Goal: Task Accomplishment & Management: Use online tool/utility

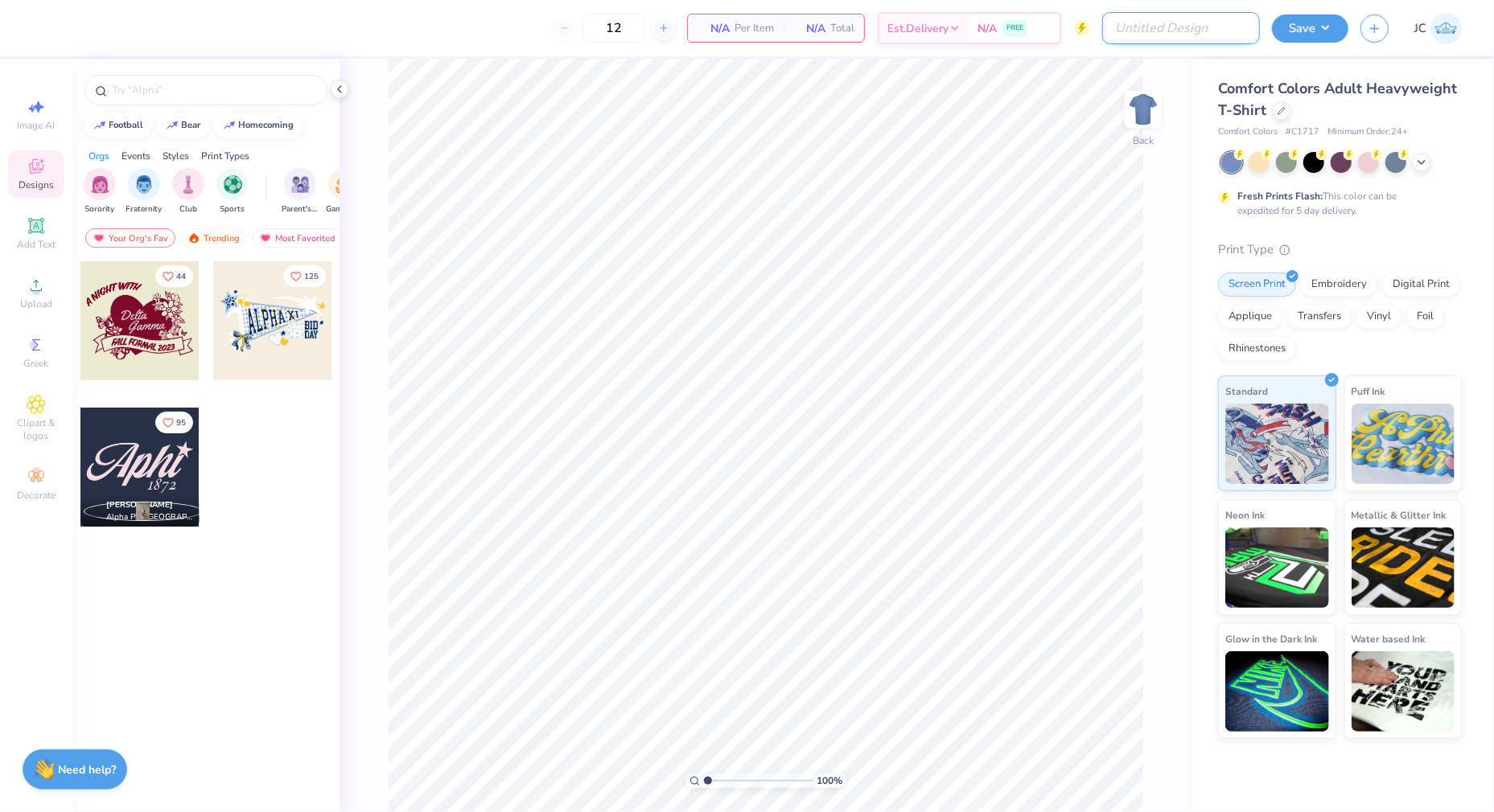
click at [1219, 26] on input "Design Title" at bounding box center [1181, 28] width 158 height 33
paste input "ID Tri Delt Philo F25"
type input "ID Tri Delt Philo F25"
click at [1278, 108] on icon at bounding box center [1282, 110] width 8 height 8
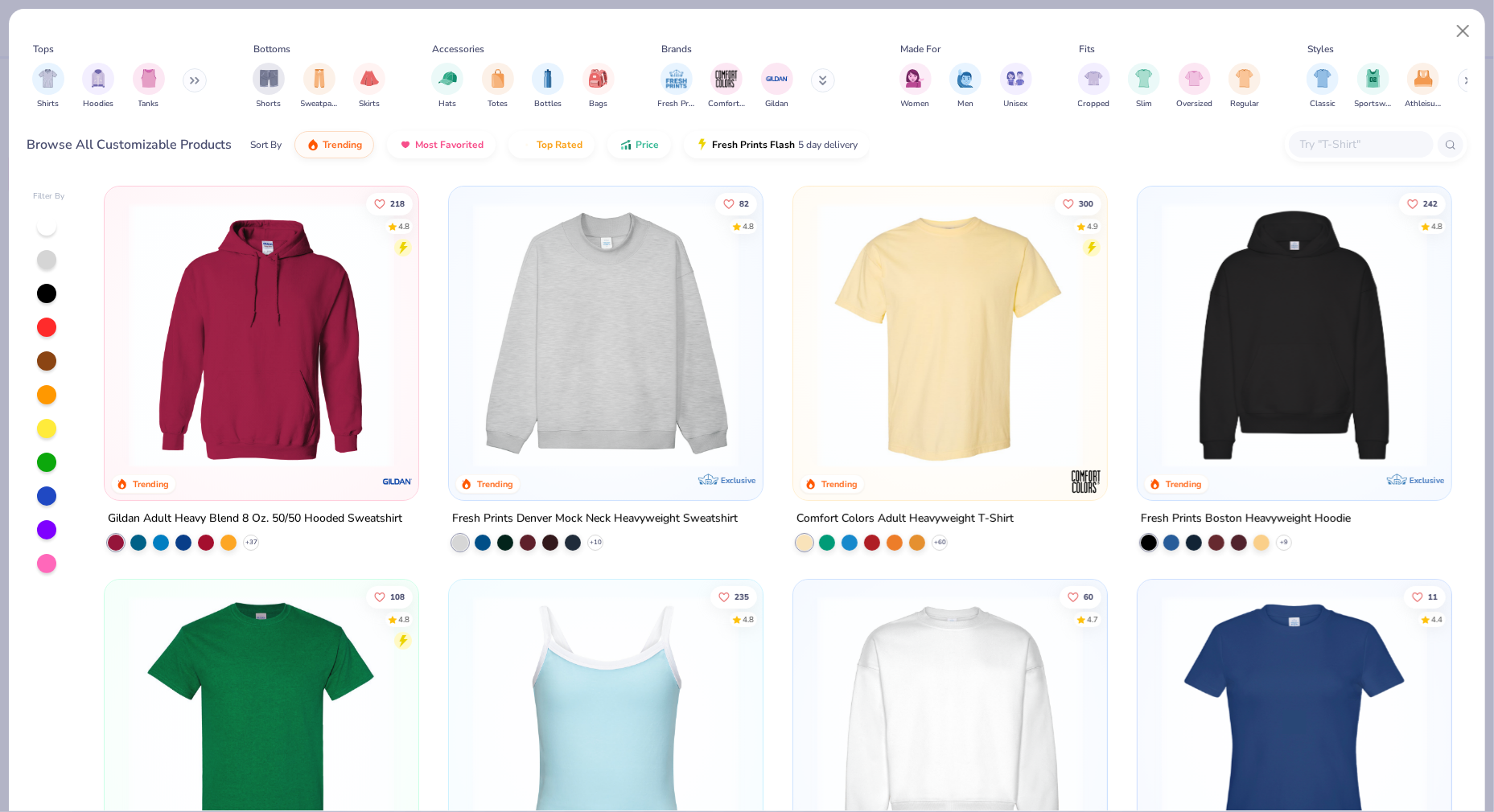
click at [242, 701] on img at bounding box center [261, 728] width 281 height 265
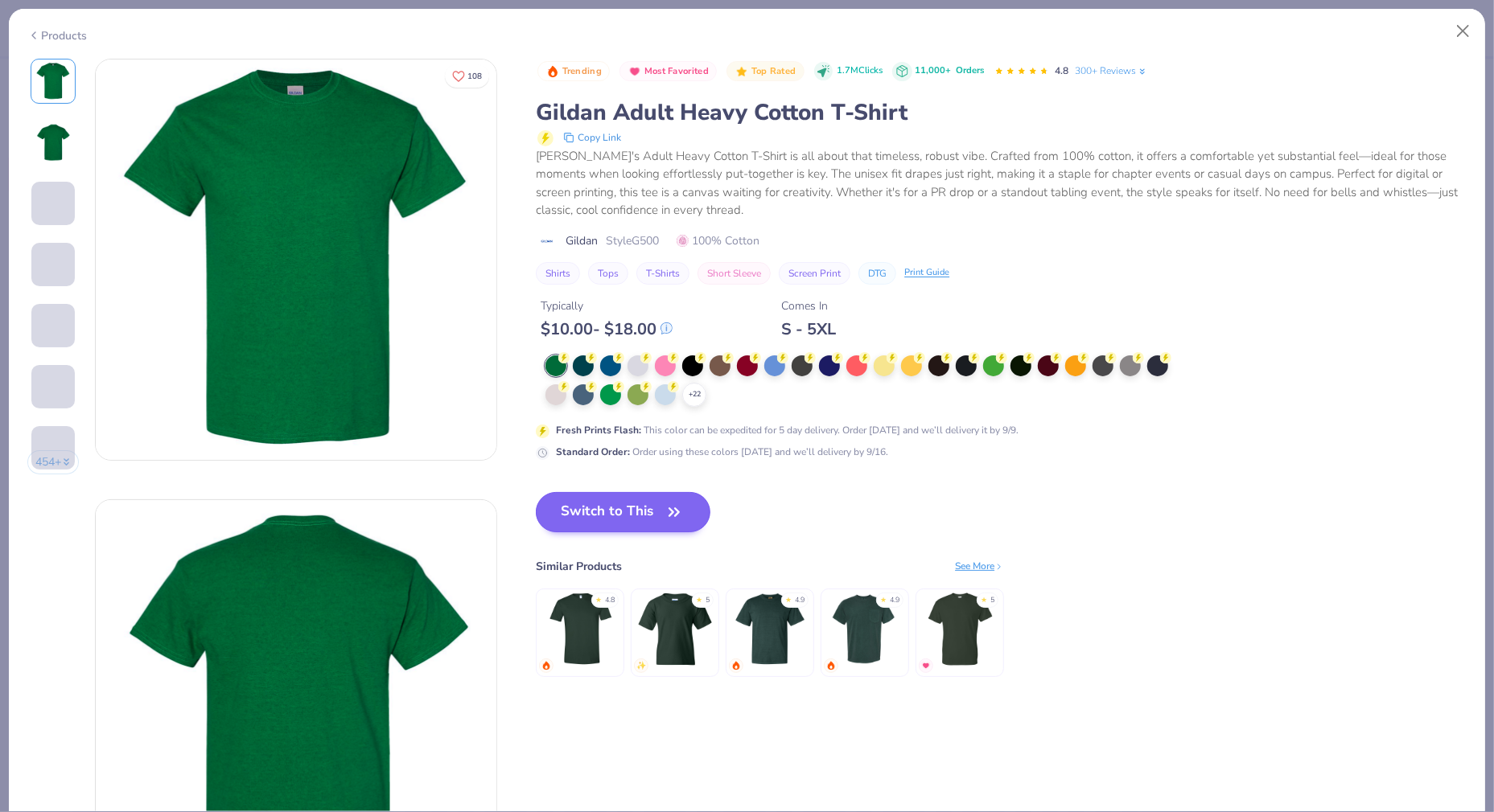
click at [679, 492] on button "Switch to This" at bounding box center [623, 511] width 175 height 40
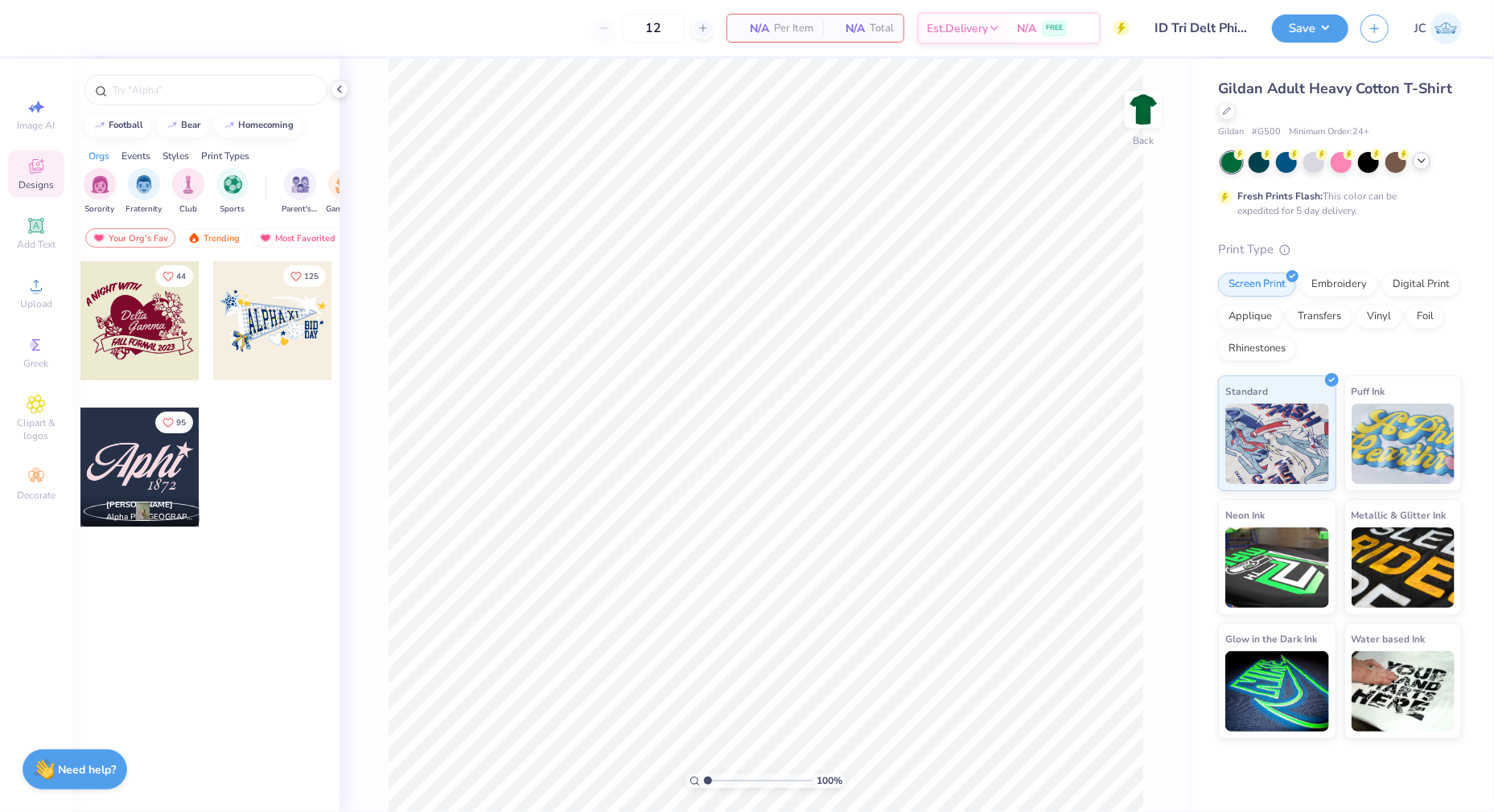
click at [1418, 166] on icon at bounding box center [1422, 161] width 13 height 13
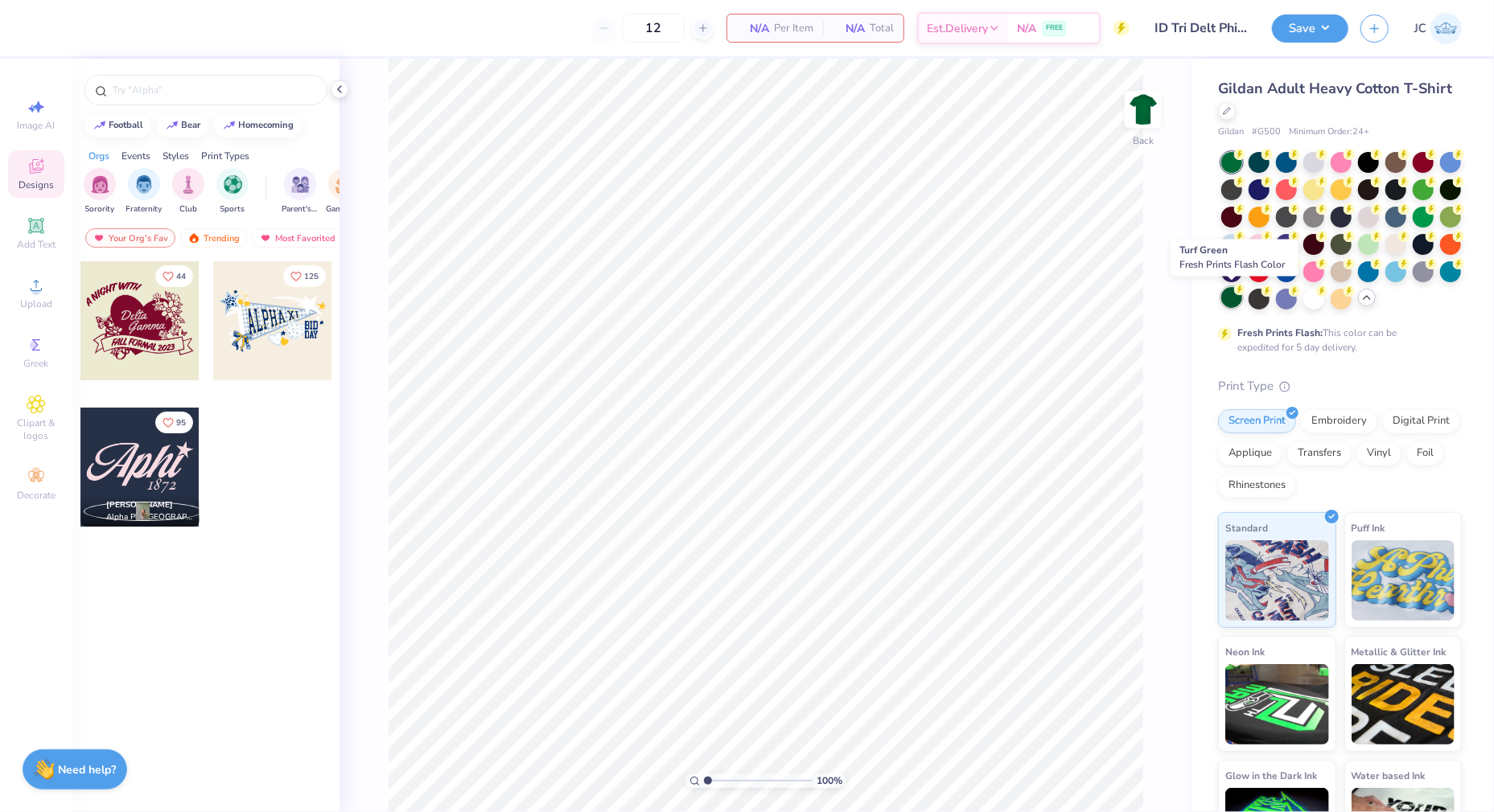
click at [1226, 294] on div at bounding box center [1231, 297] width 21 height 21
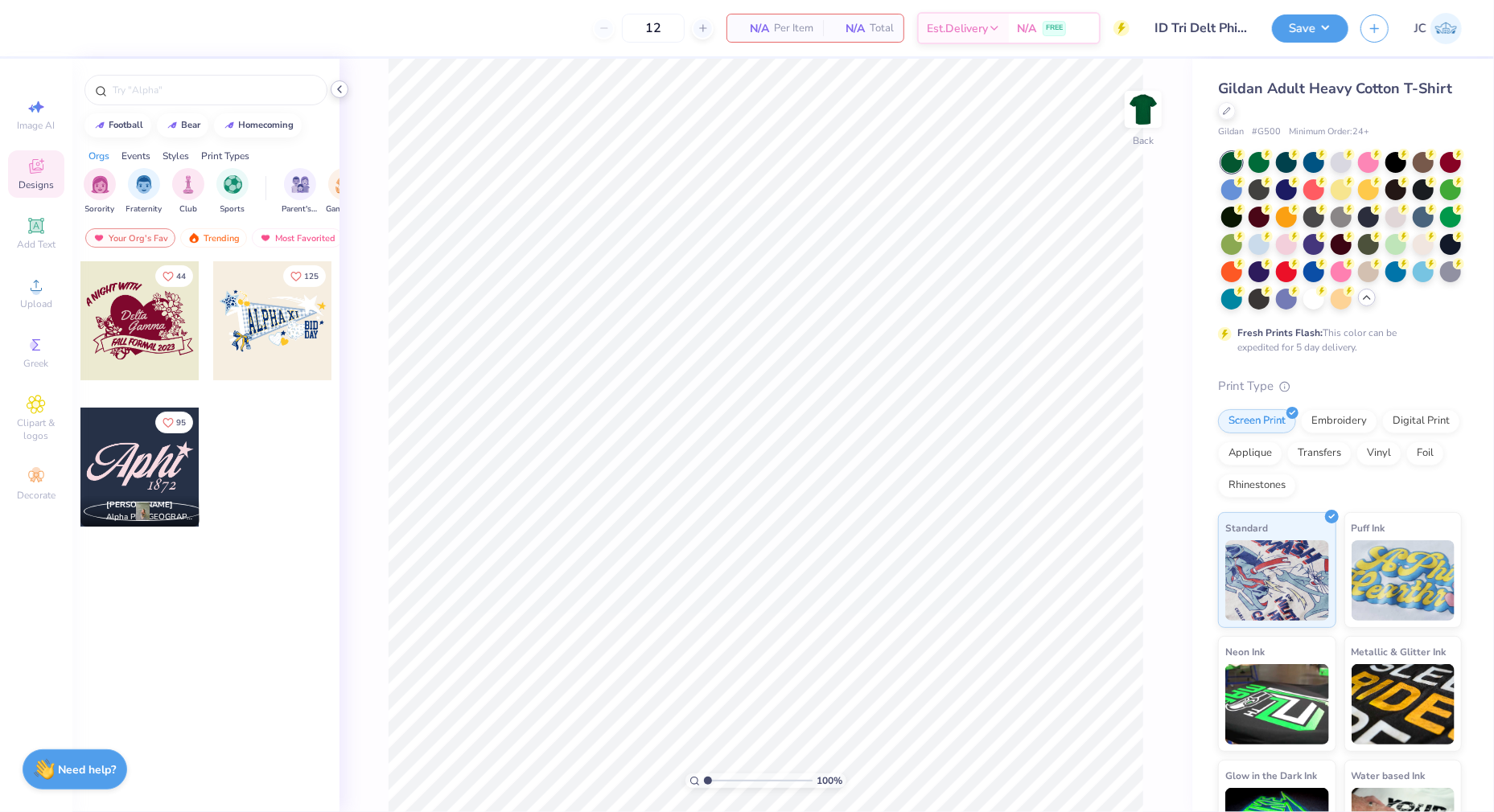
click at [339, 81] on div at bounding box center [340, 89] width 18 height 18
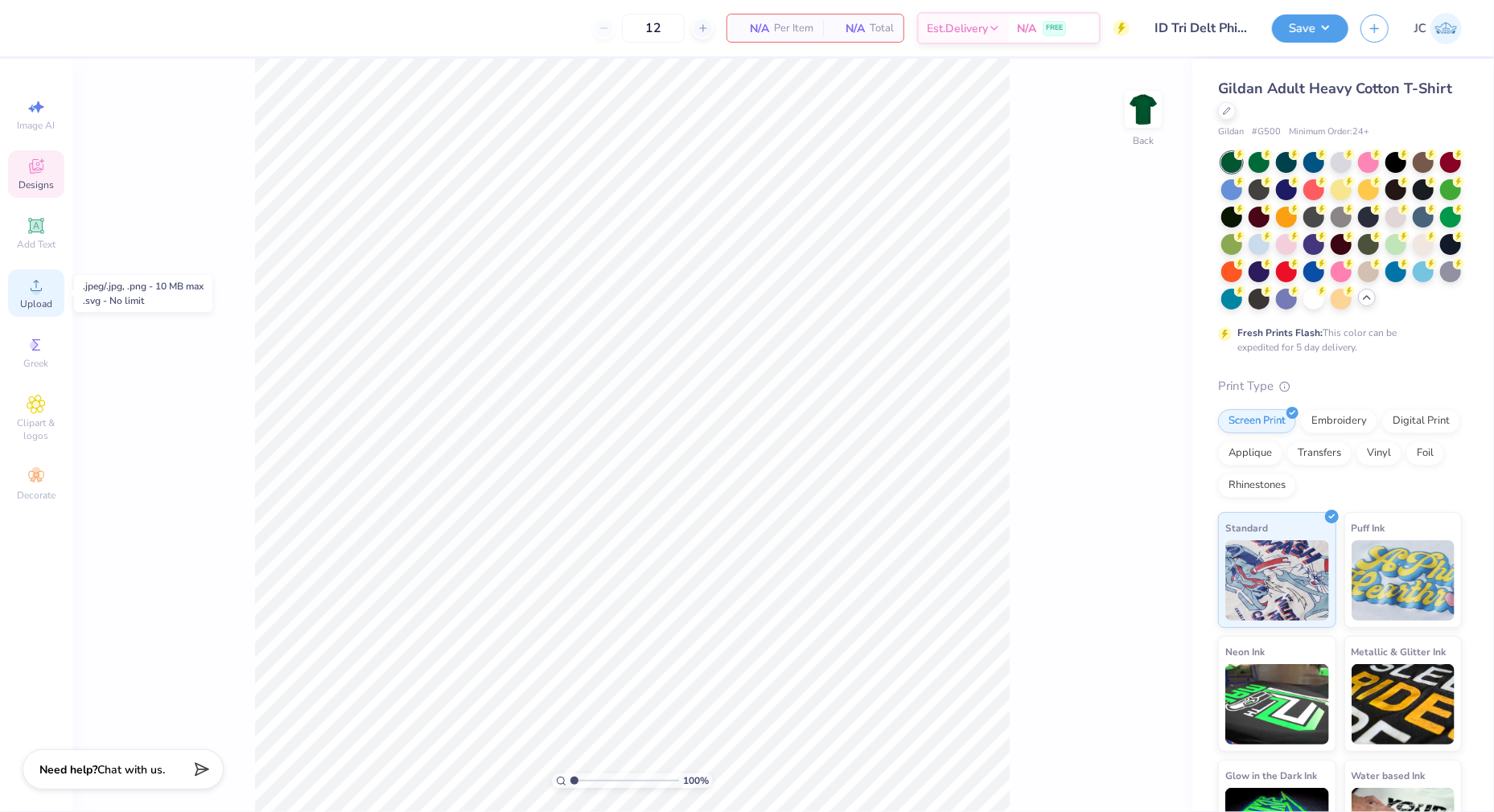
click at [37, 303] on span "Upload" at bounding box center [37, 304] width 33 height 13
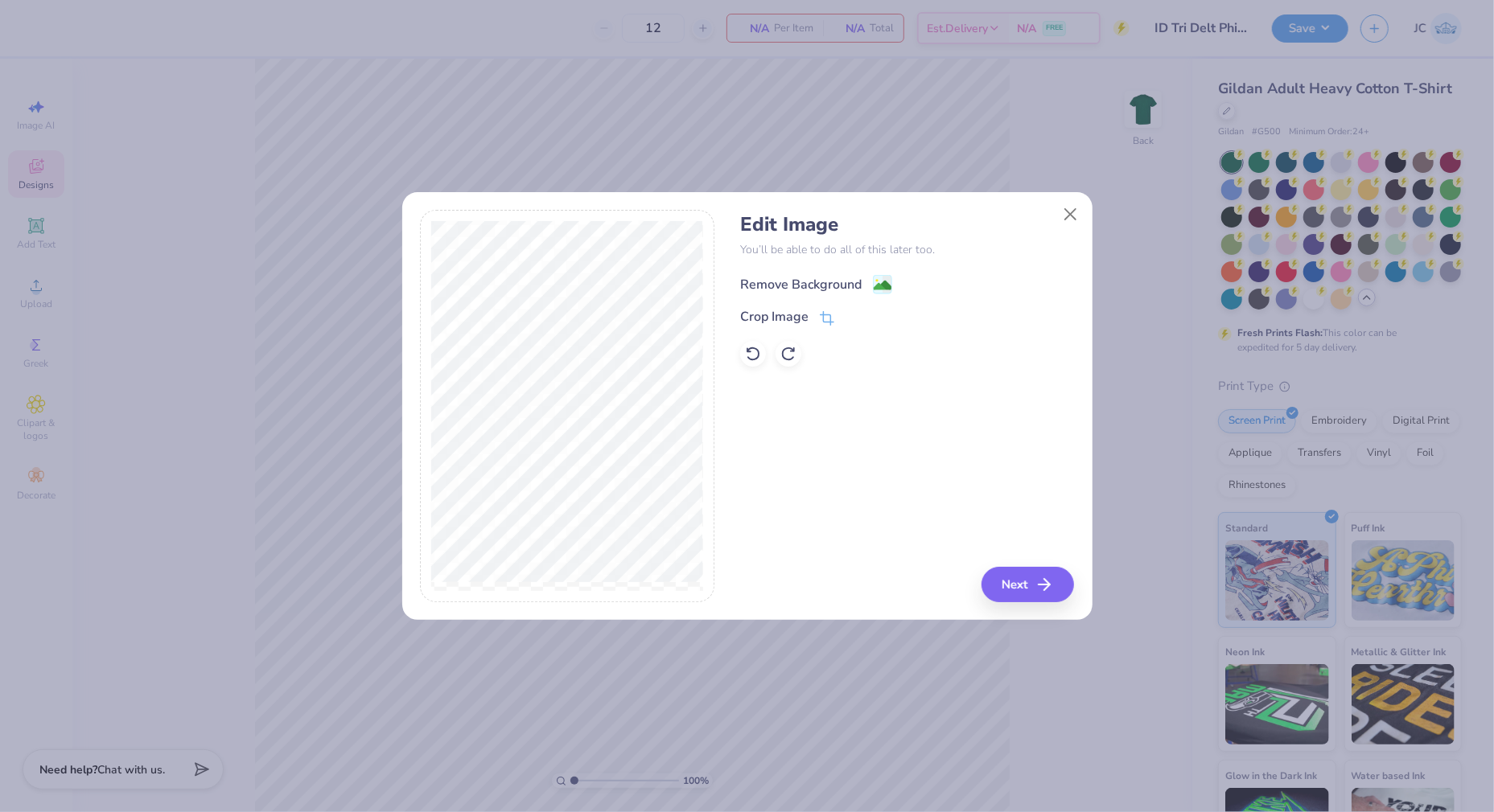
click at [882, 276] on icon at bounding box center [887, 284] width 10 height 17
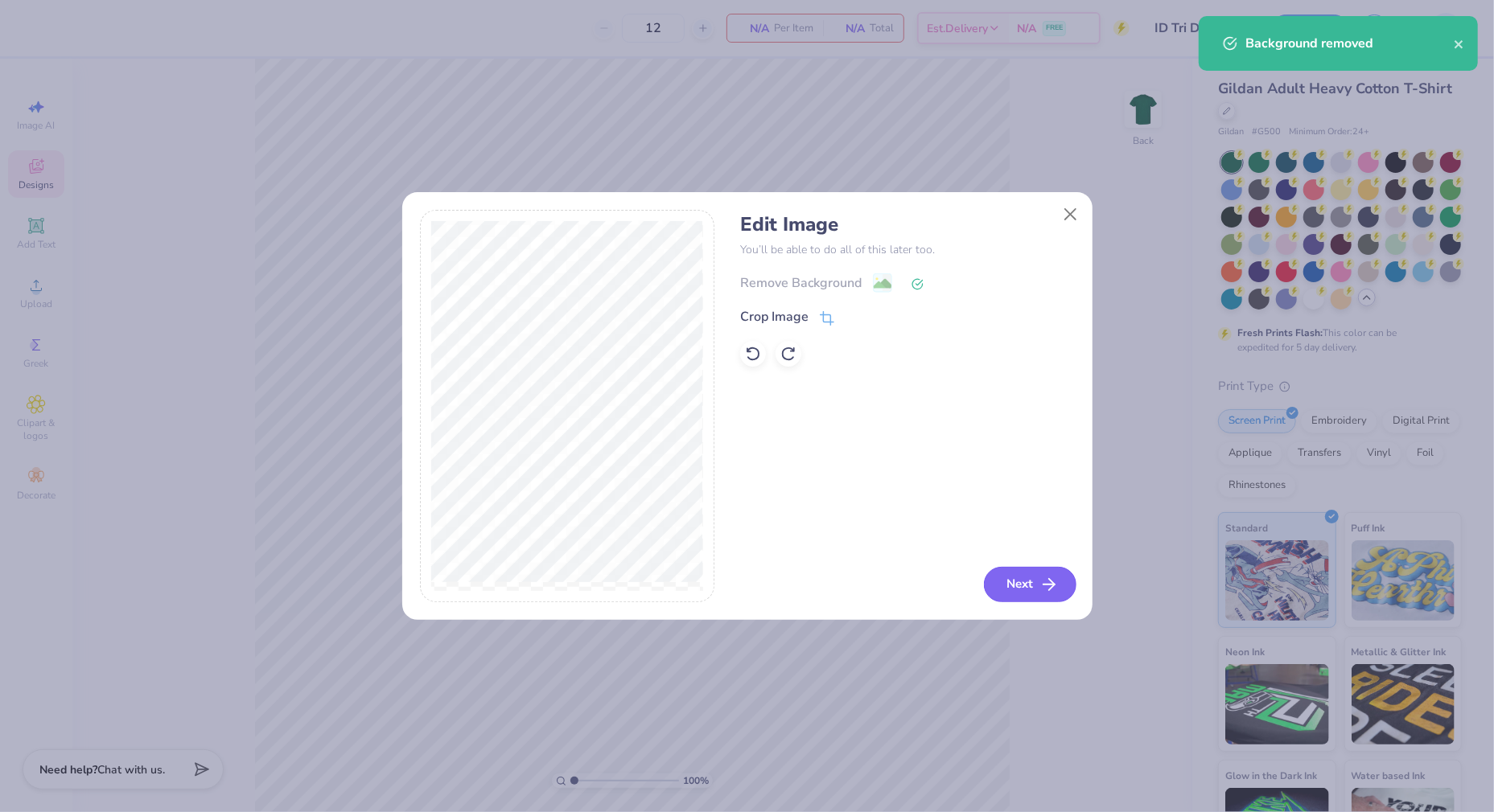
click at [1000, 580] on button "Next" at bounding box center [1030, 584] width 93 height 36
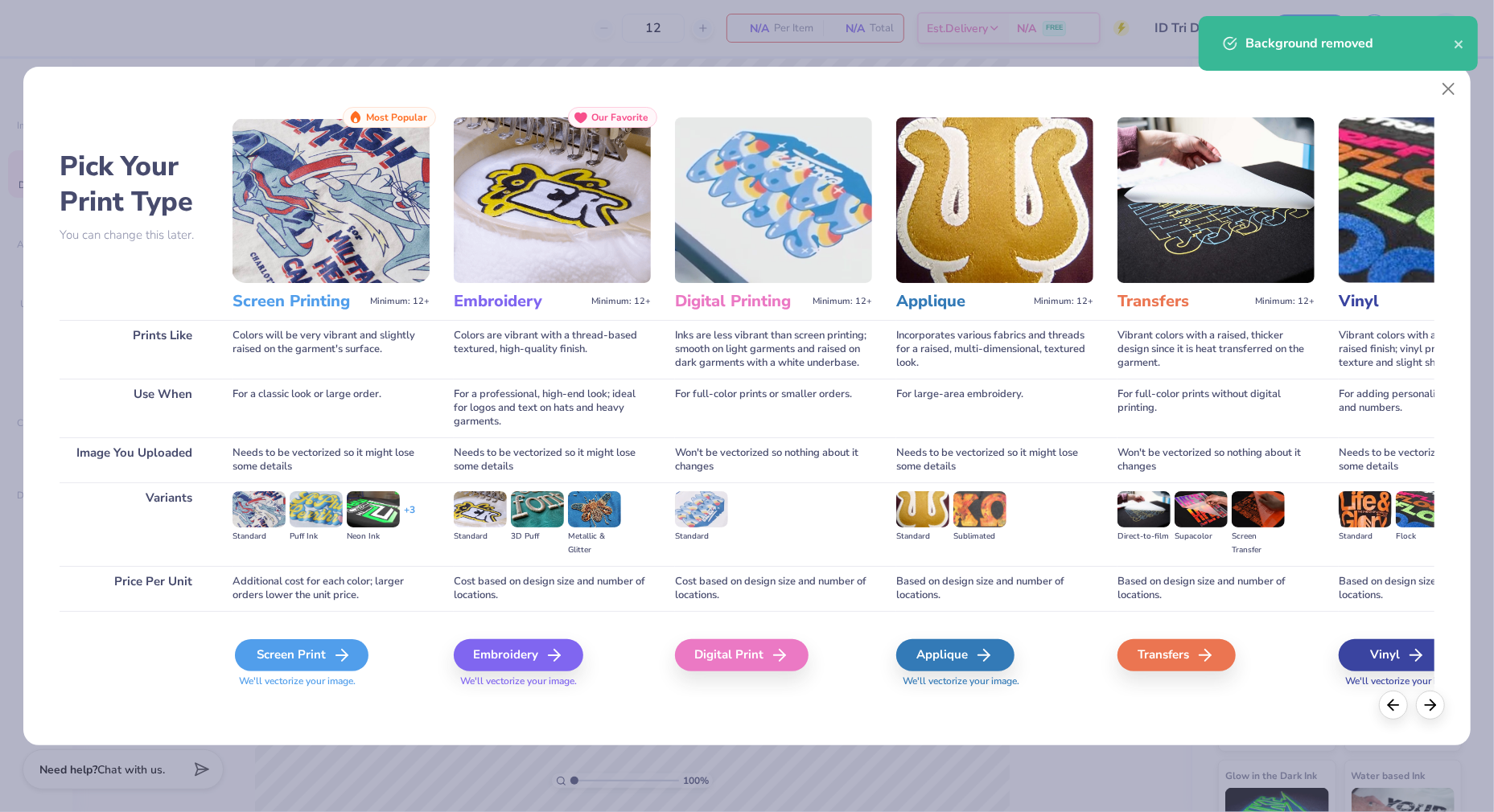
click at [355, 640] on div "Screen Print" at bounding box center [302, 655] width 133 height 33
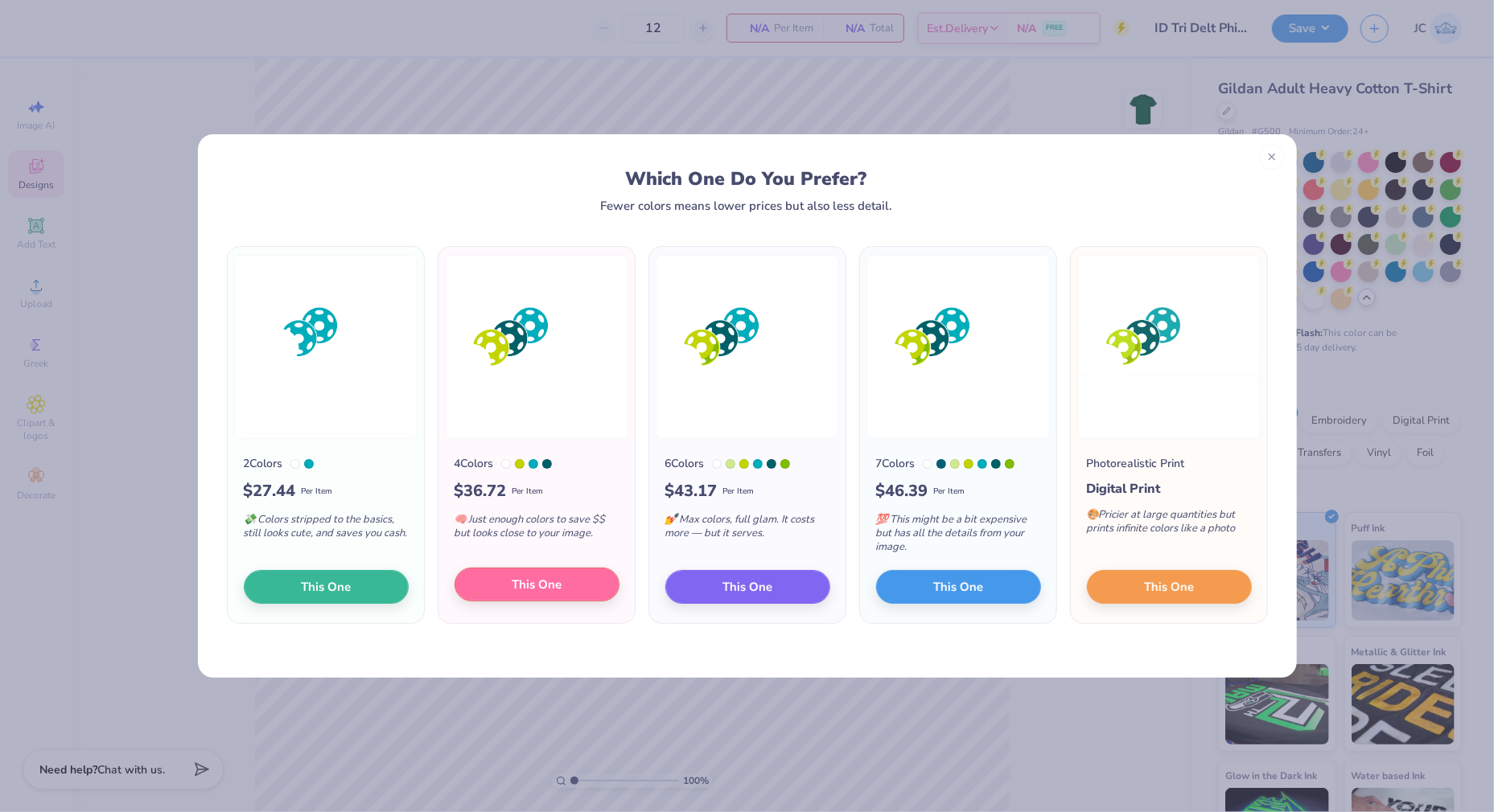
click at [581, 574] on button "This One" at bounding box center [537, 584] width 165 height 34
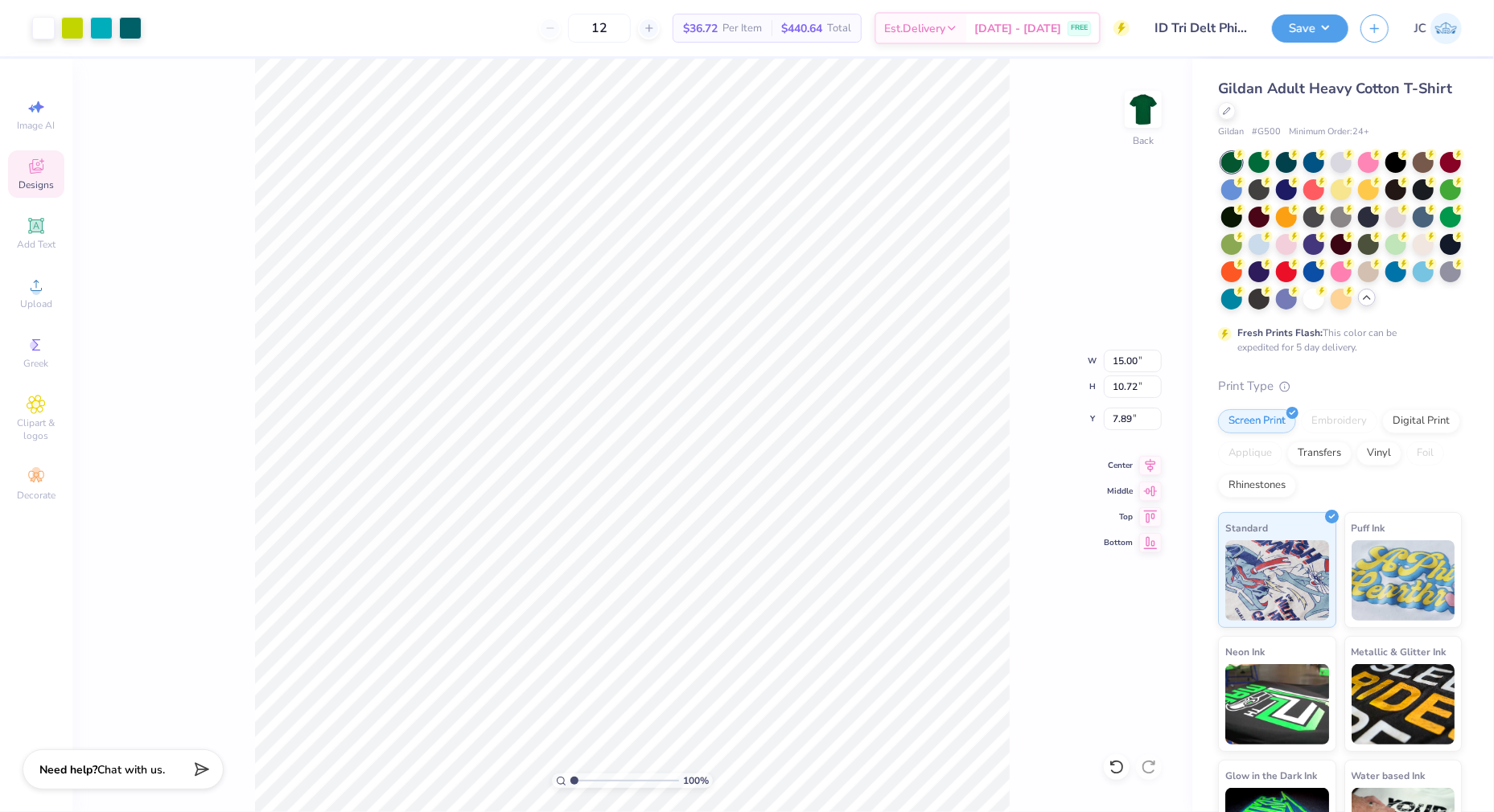
type input "3.00"
type input "13.09"
type input "9.35"
type input "11.34"
type input "8.10"
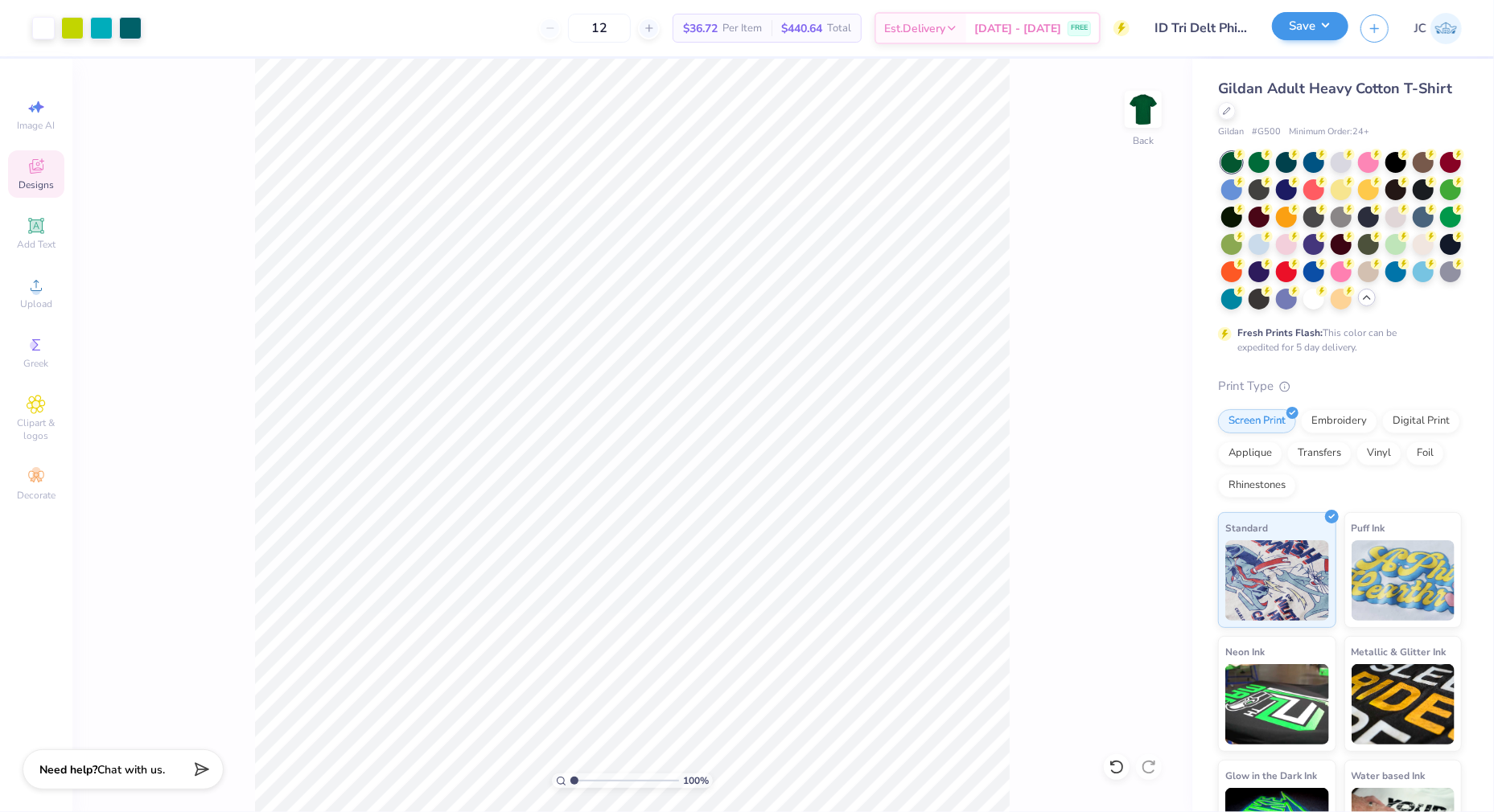
click at [1305, 33] on button "Save" at bounding box center [1310, 26] width 76 height 28
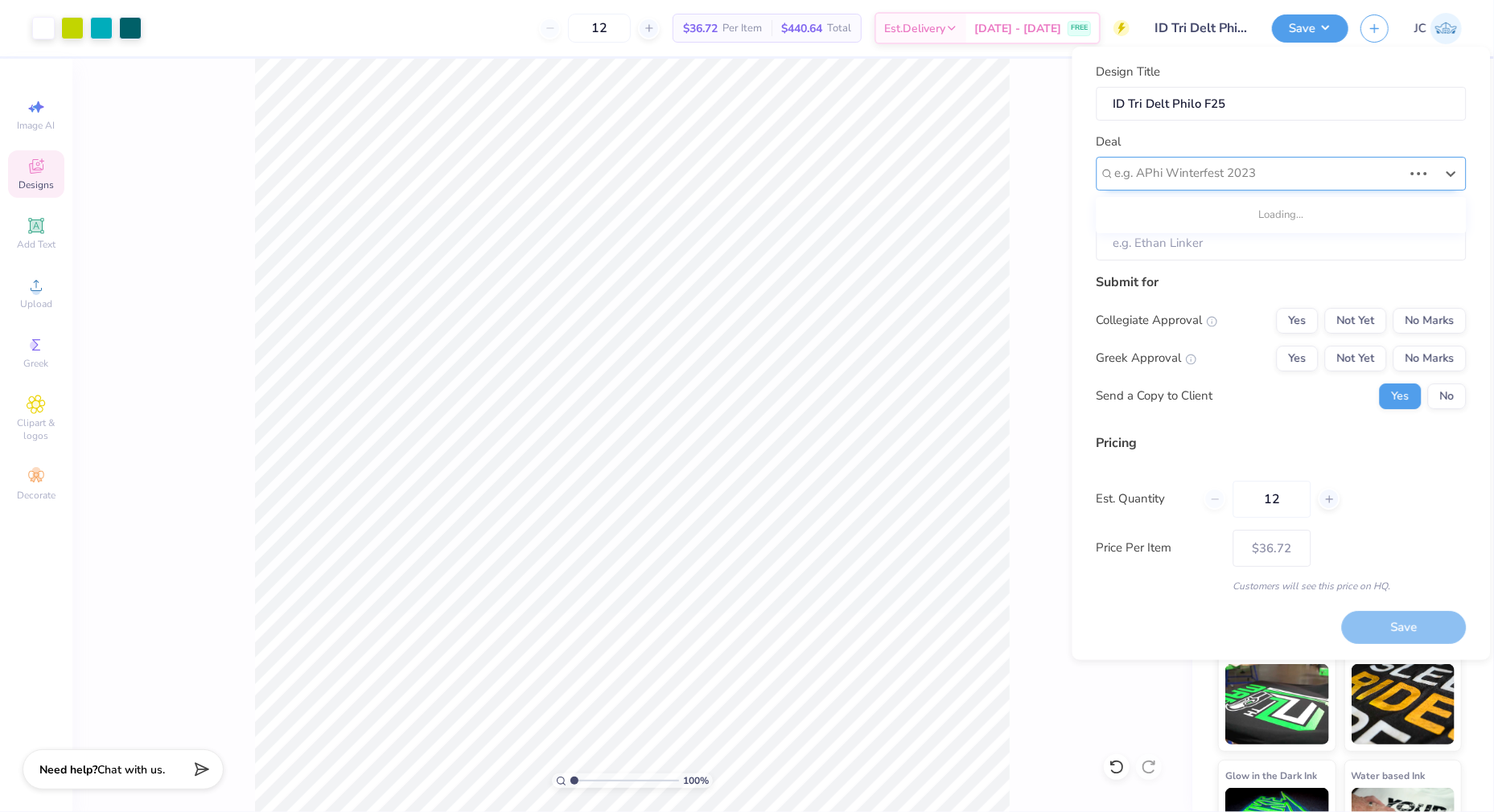
click at [1262, 172] on div at bounding box center [1259, 173] width 288 height 22
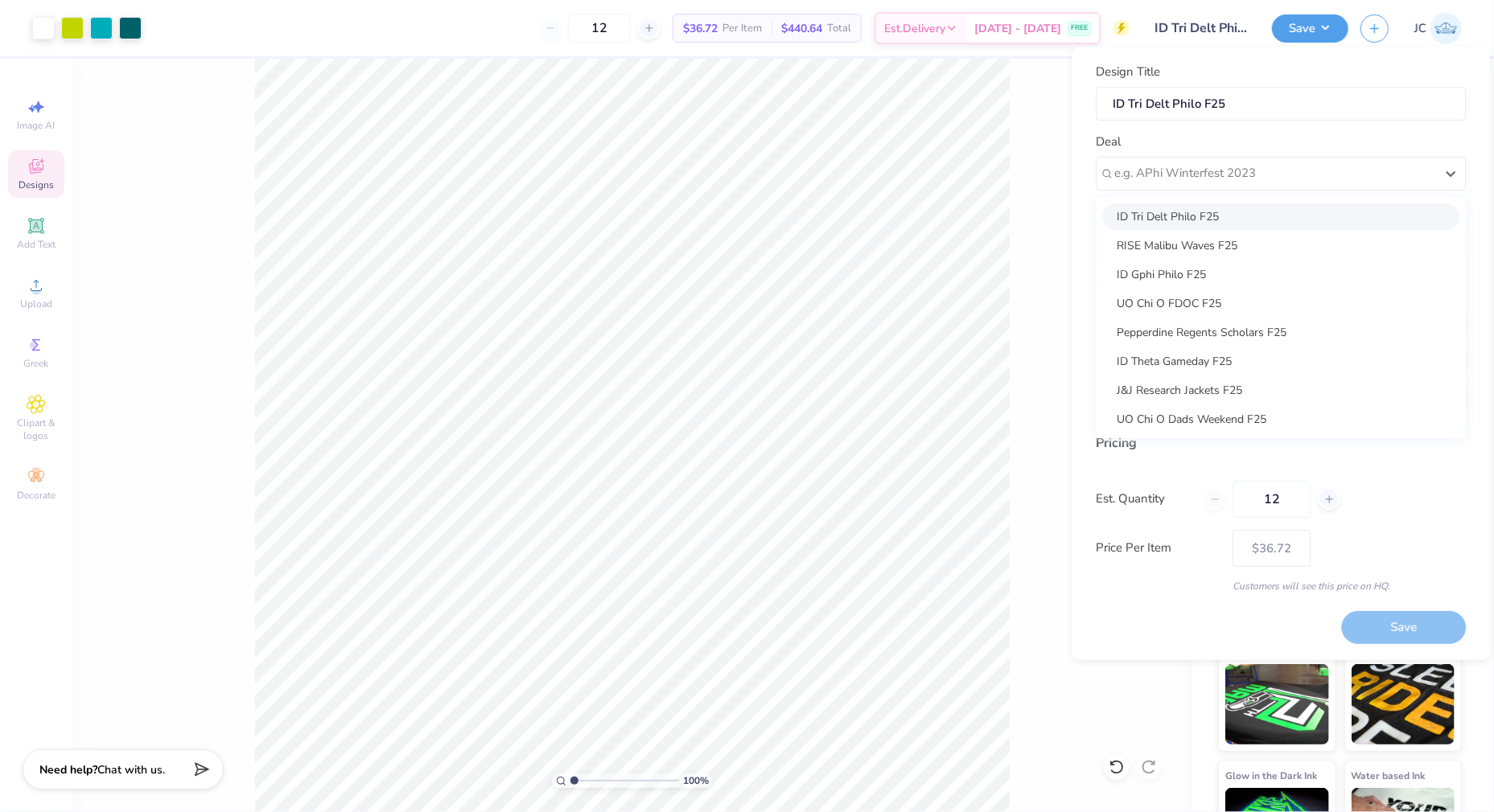
click at [1239, 212] on div "ID Tri Delt Philo F25" at bounding box center [1281, 216] width 357 height 27
type input "[PERSON_NAME]"
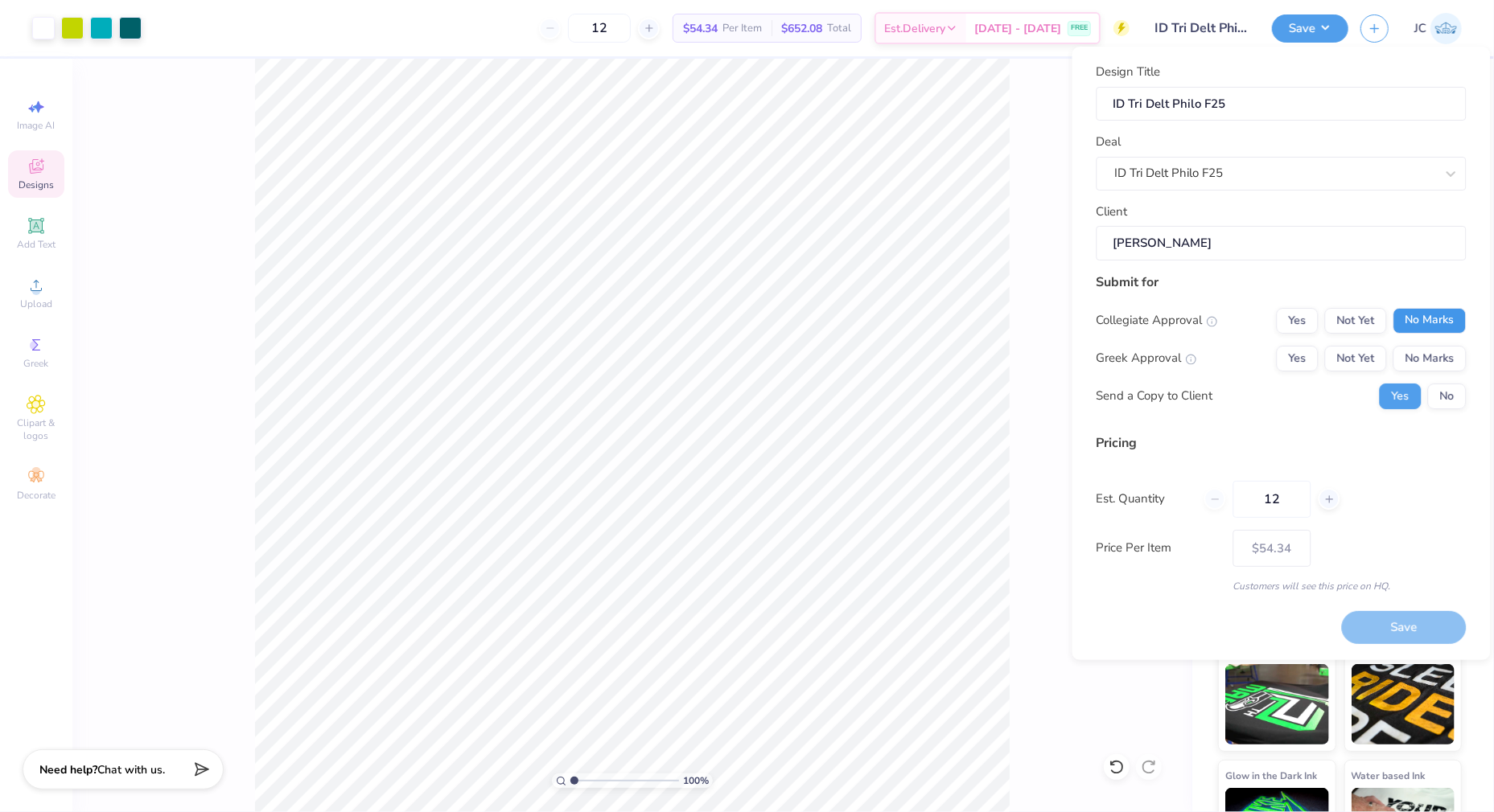
click at [1432, 314] on button "No Marks" at bounding box center [1430, 321] width 73 height 26
click at [1359, 364] on button "Not Yet" at bounding box center [1356, 358] width 62 height 26
click at [1394, 612] on button "Save" at bounding box center [1404, 627] width 124 height 33
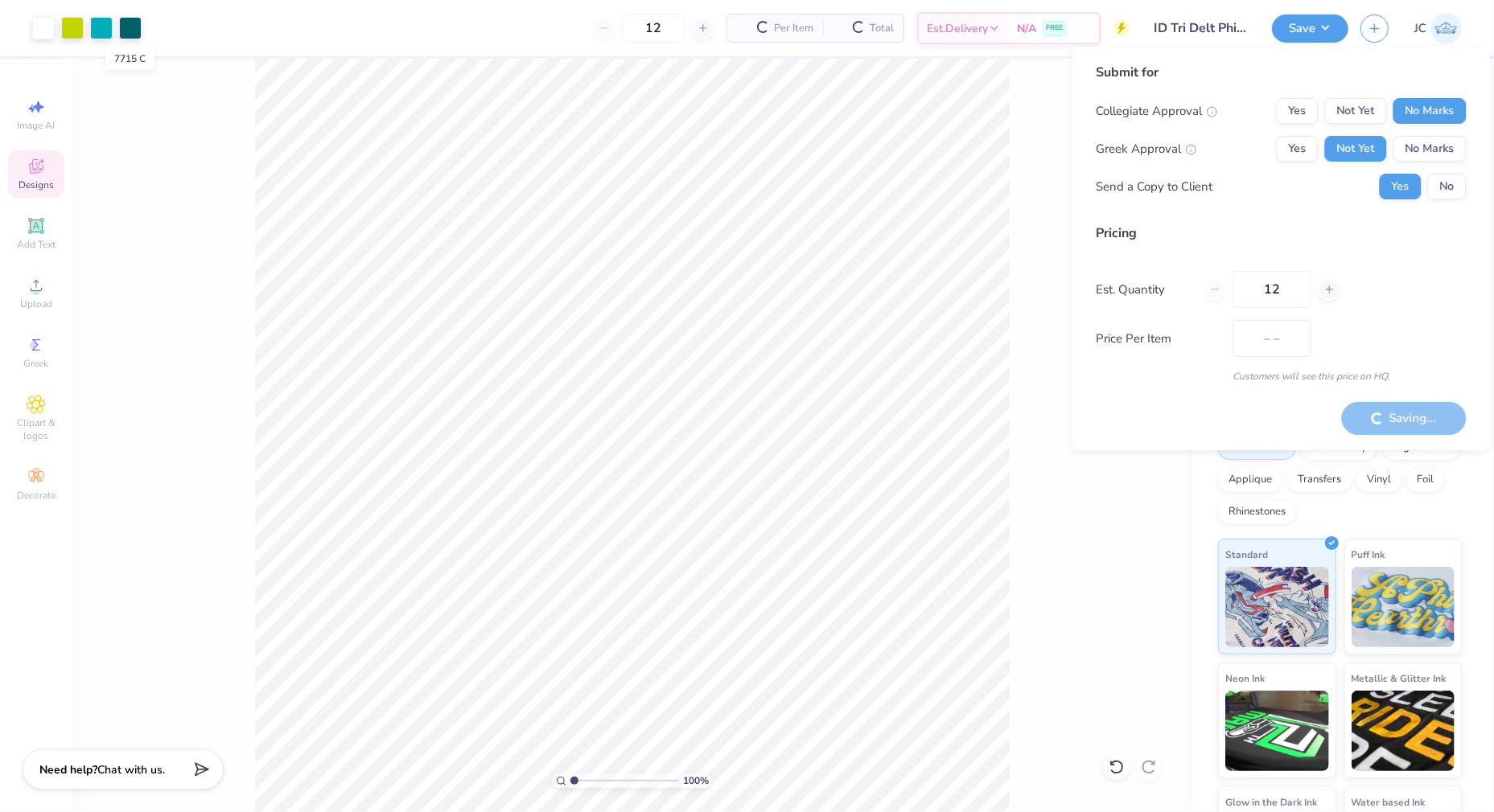
type input "$36.72"
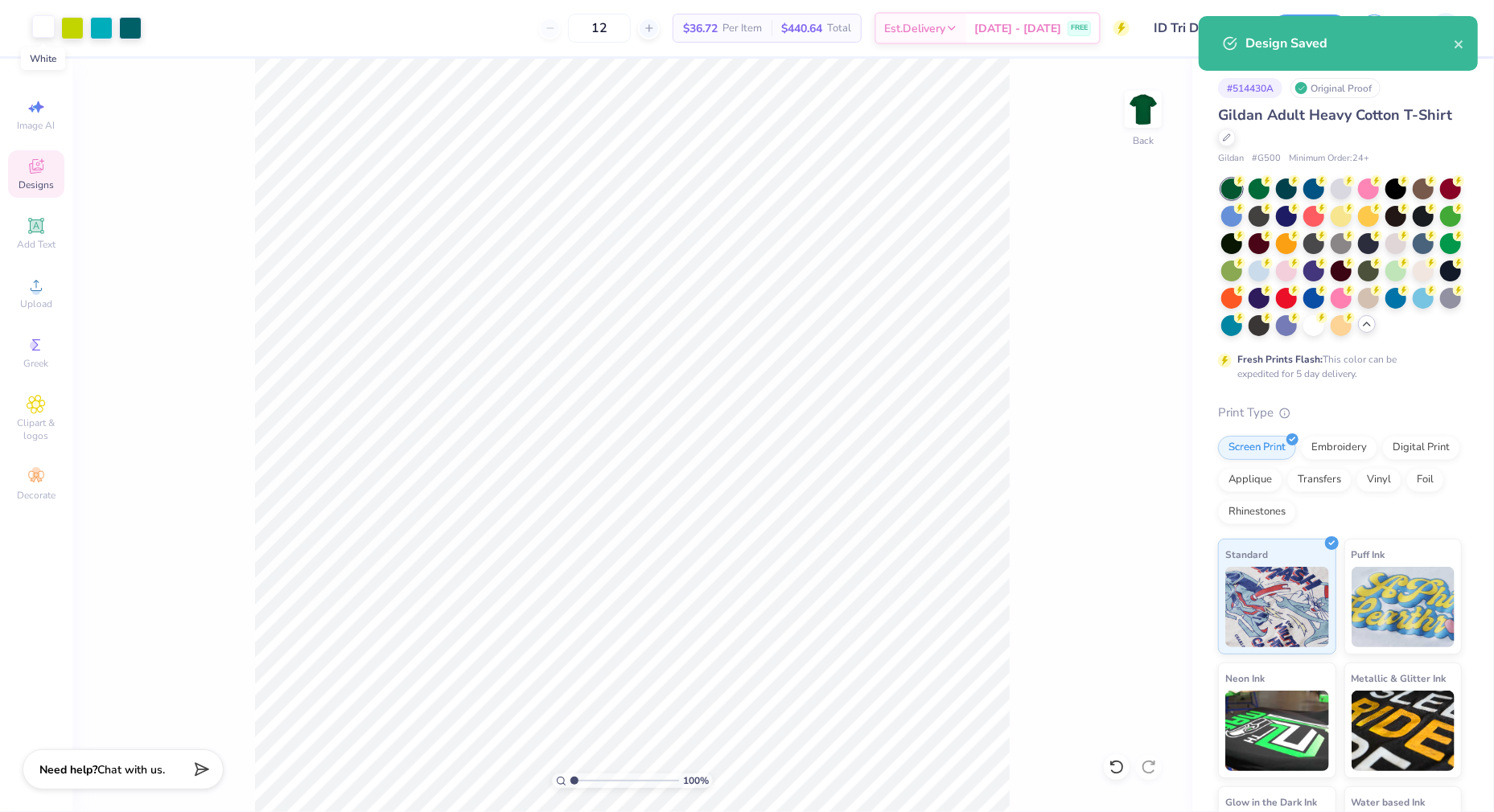
click at [45, 28] on div at bounding box center [44, 27] width 23 height 23
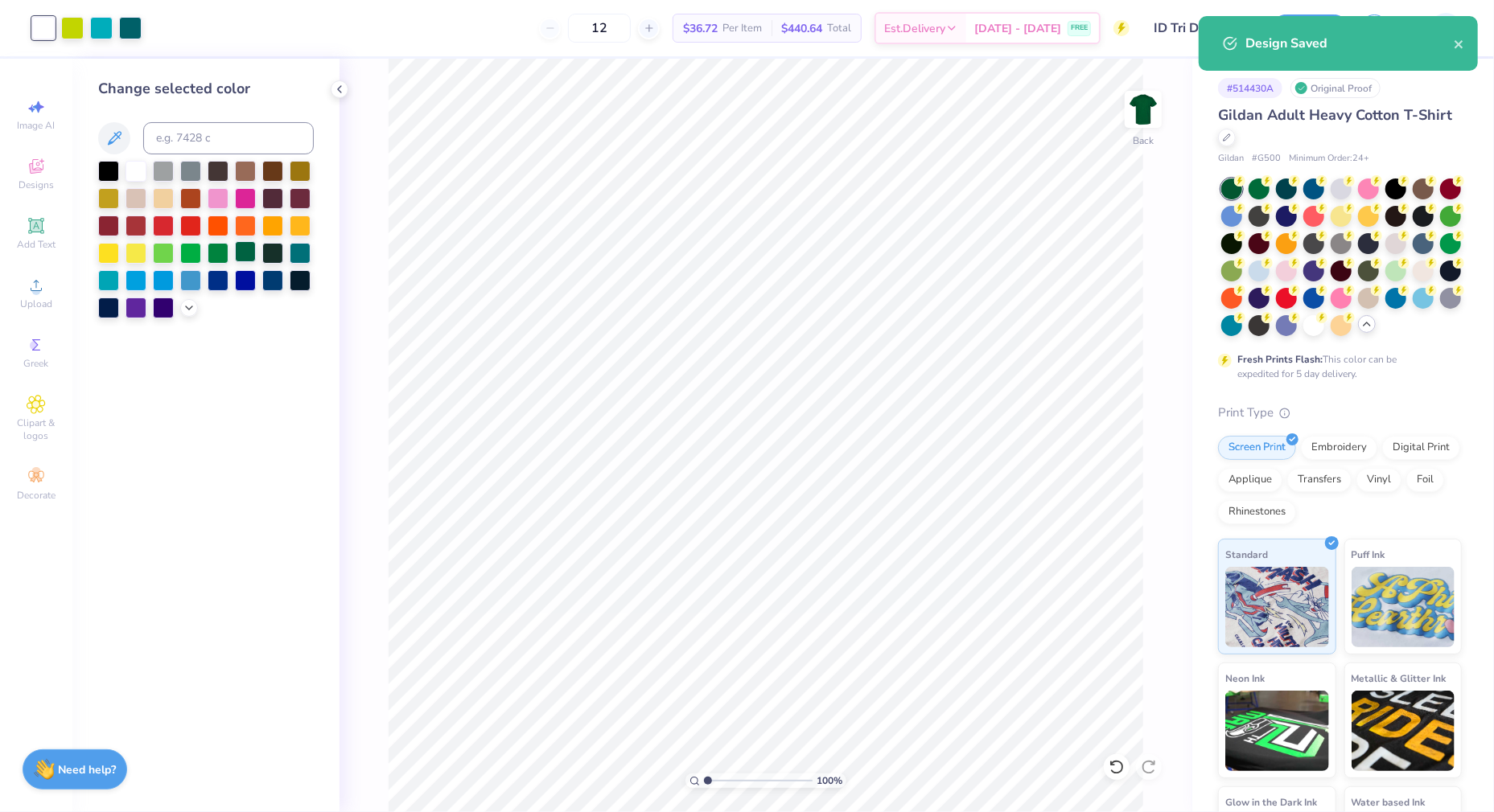
click at [248, 252] on div at bounding box center [246, 252] width 21 height 21
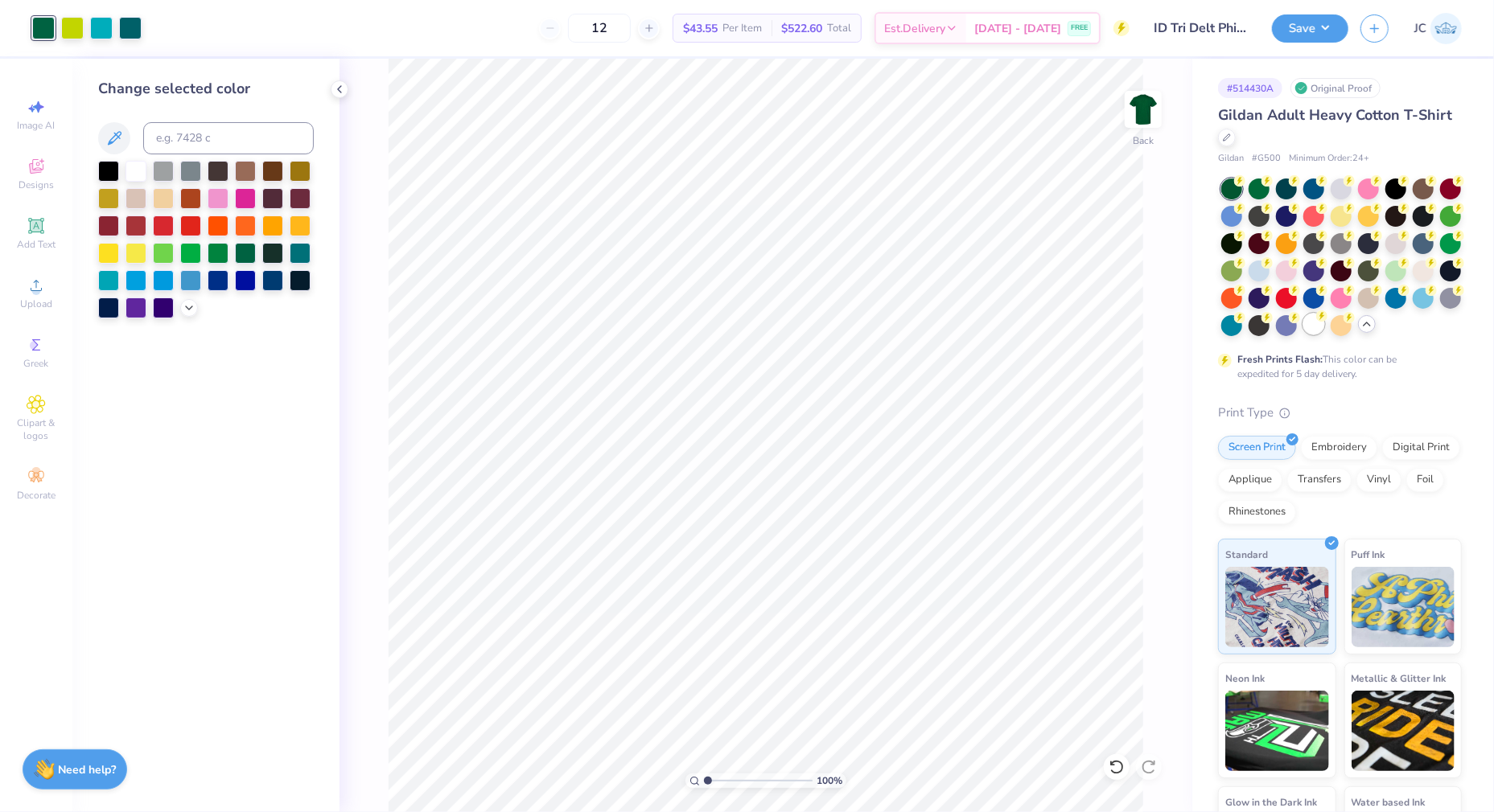
click at [1313, 332] on div at bounding box center [1313, 324] width 21 height 21
click at [242, 252] on div at bounding box center [246, 252] width 21 height 21
click at [179, 315] on div at bounding box center [206, 240] width 216 height 158
click at [187, 313] on icon at bounding box center [189, 306] width 13 height 13
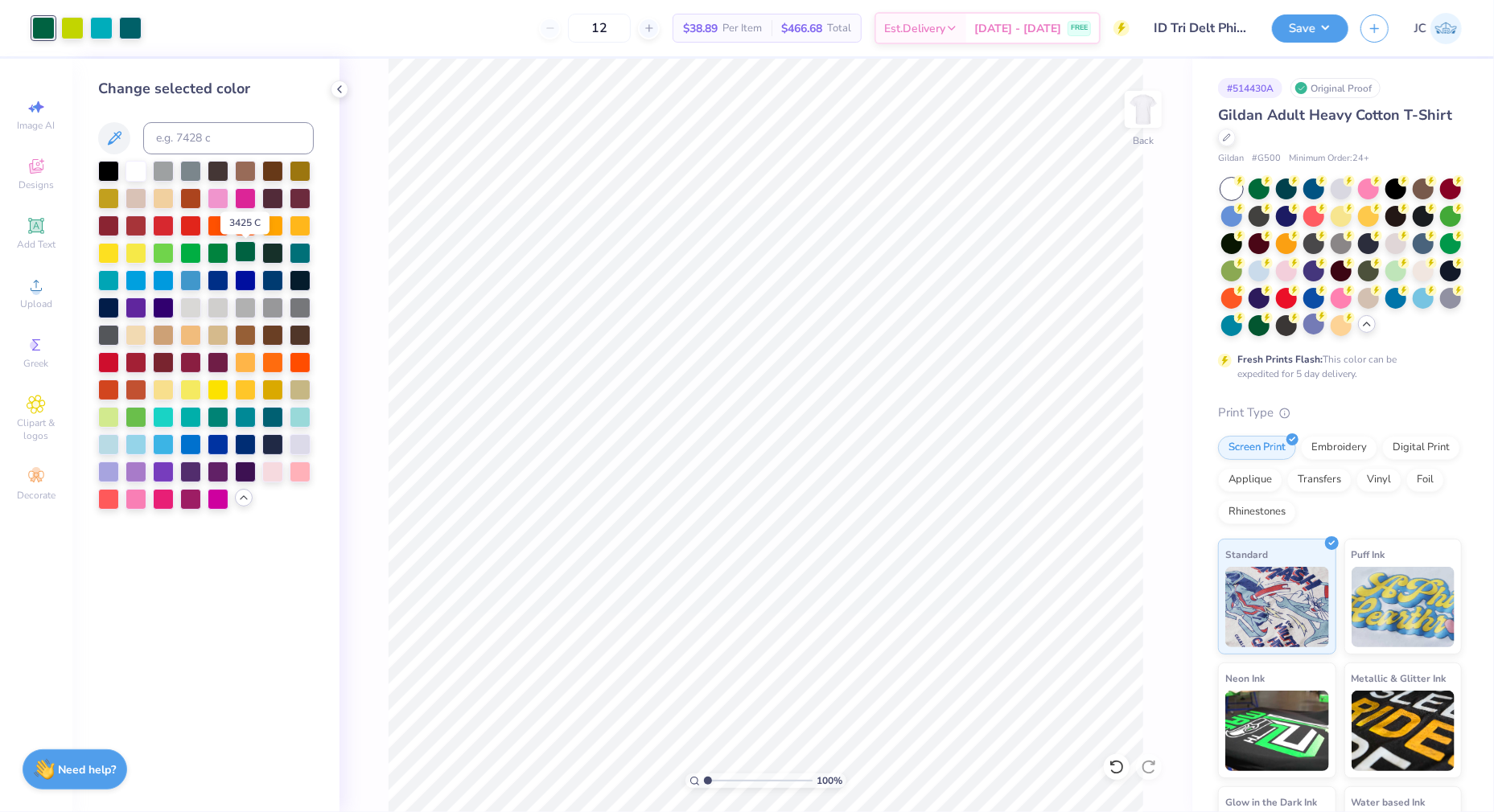
click at [248, 253] on div at bounding box center [246, 252] width 21 height 21
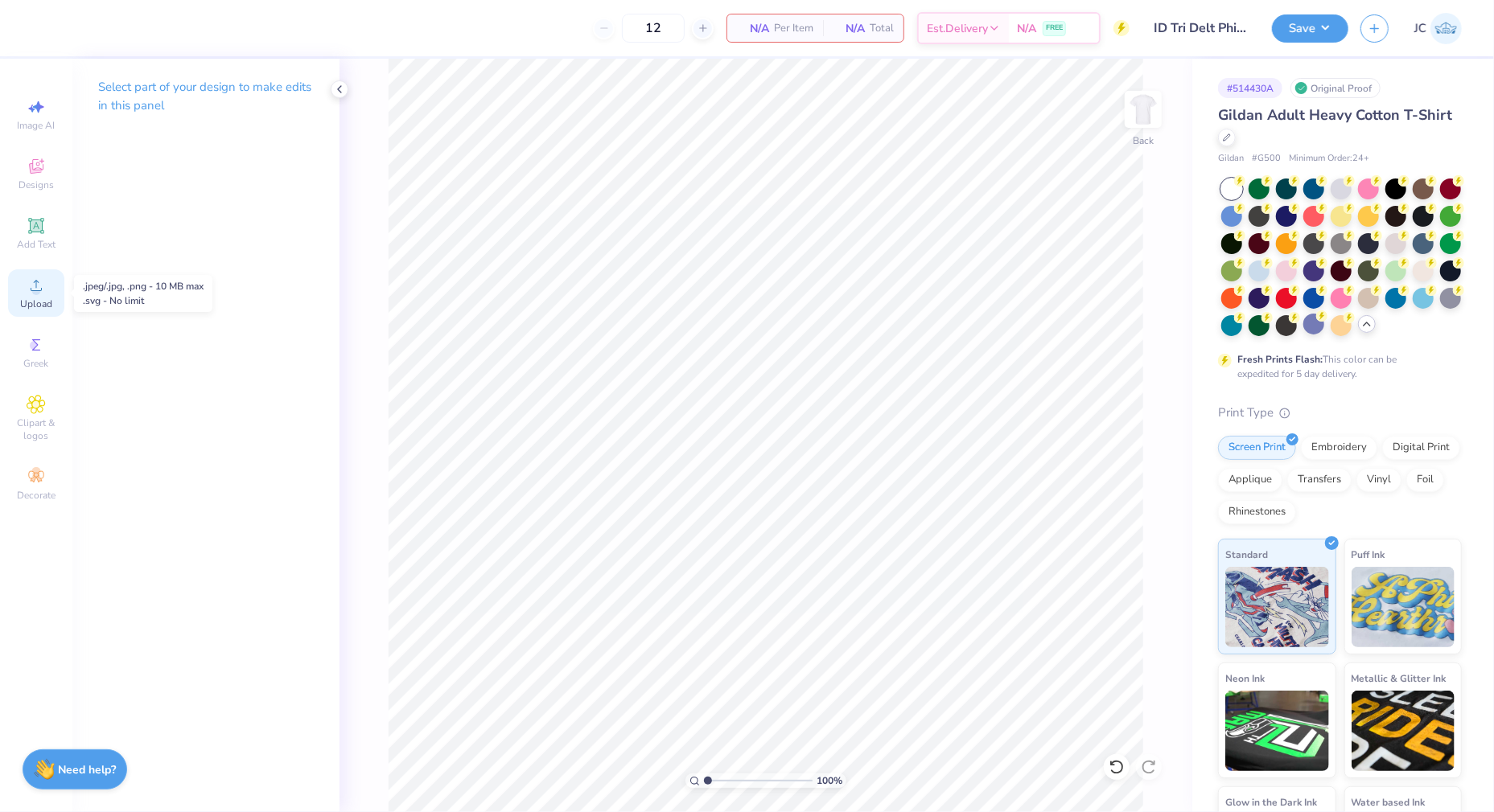
click at [43, 293] on icon at bounding box center [37, 285] width 20 height 20
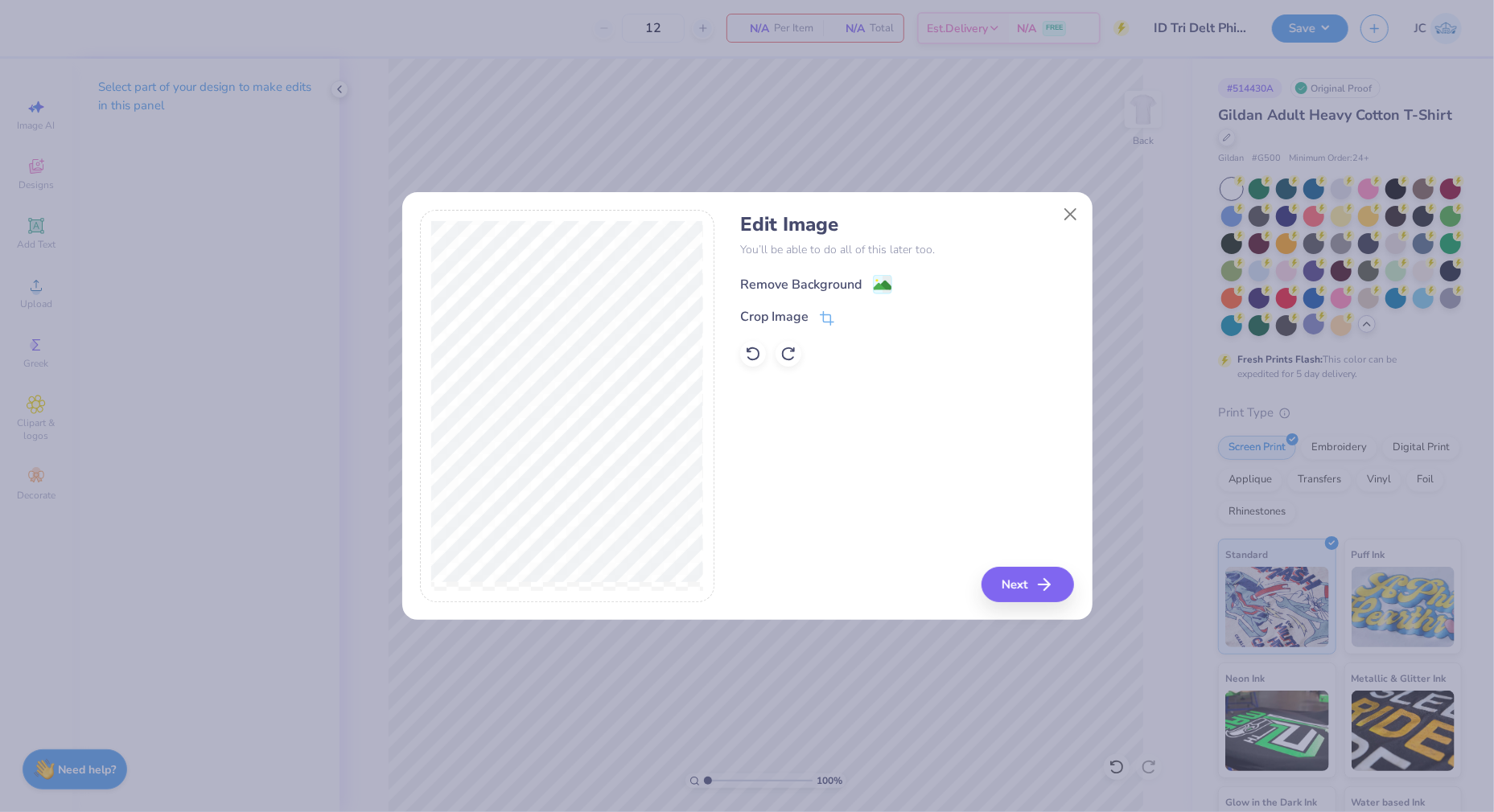
click at [879, 284] on image at bounding box center [882, 285] width 18 height 18
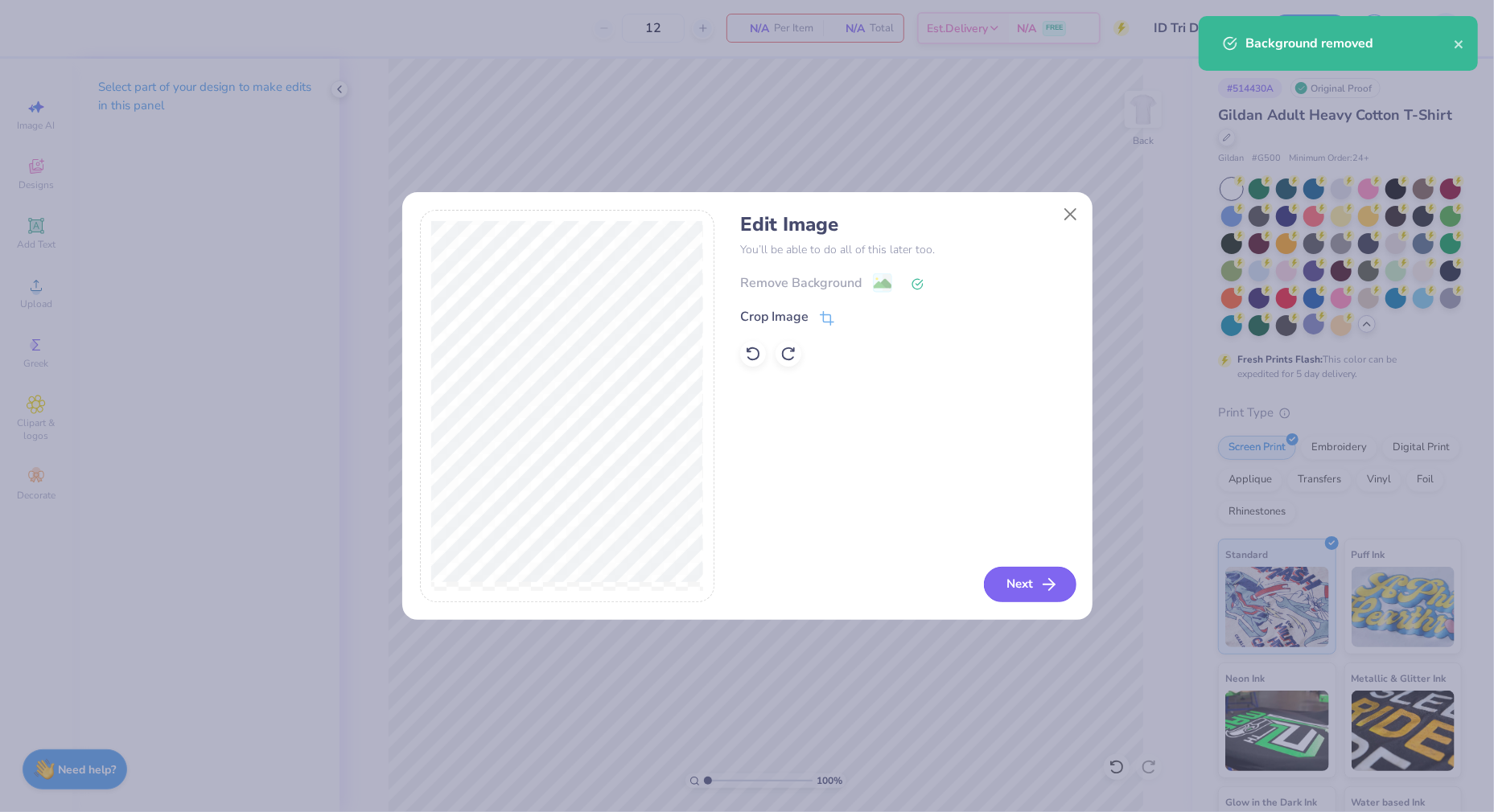
click at [1034, 598] on button "Next" at bounding box center [1030, 584] width 93 height 36
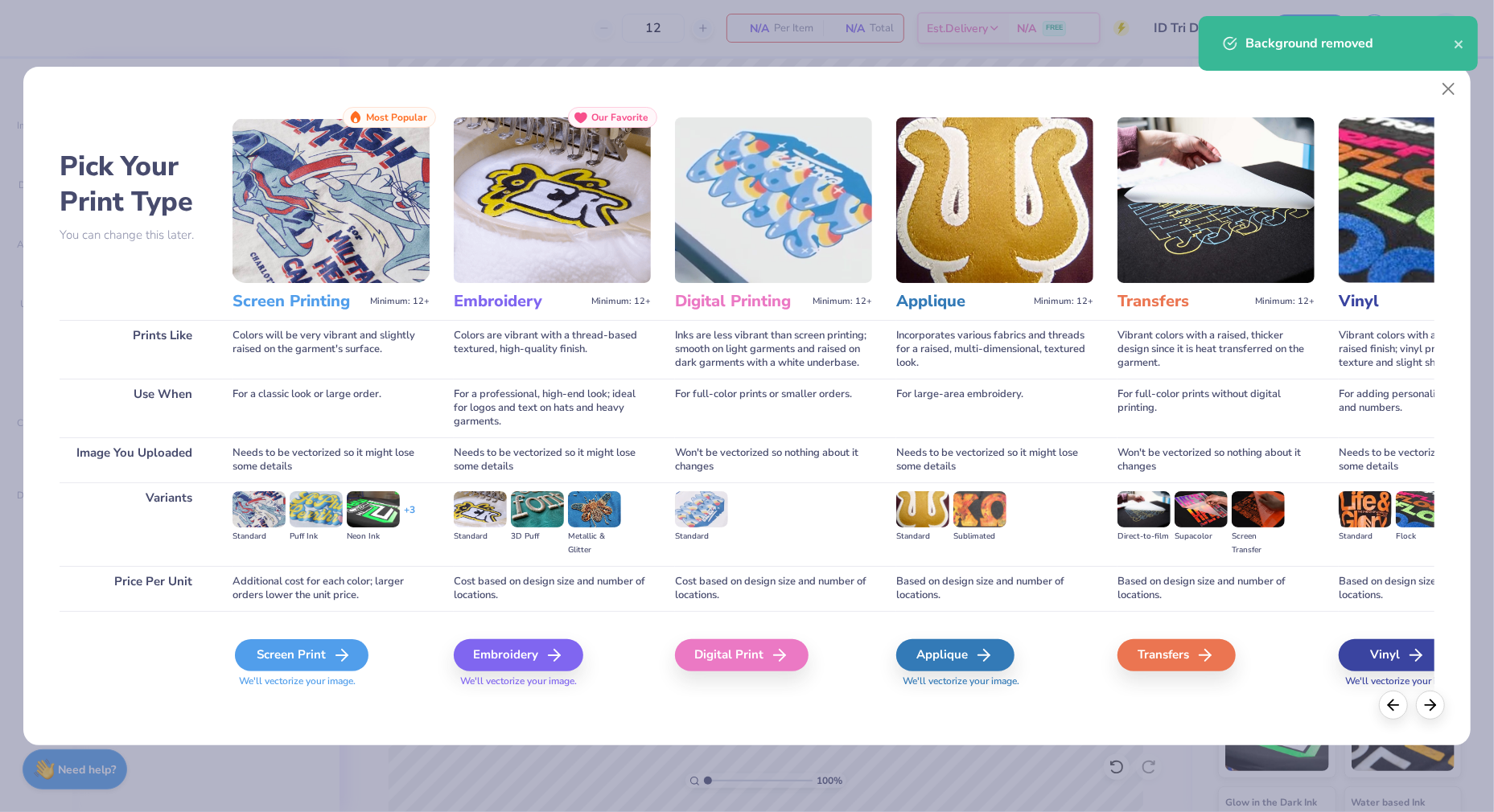
click at [338, 649] on icon at bounding box center [342, 655] width 20 height 20
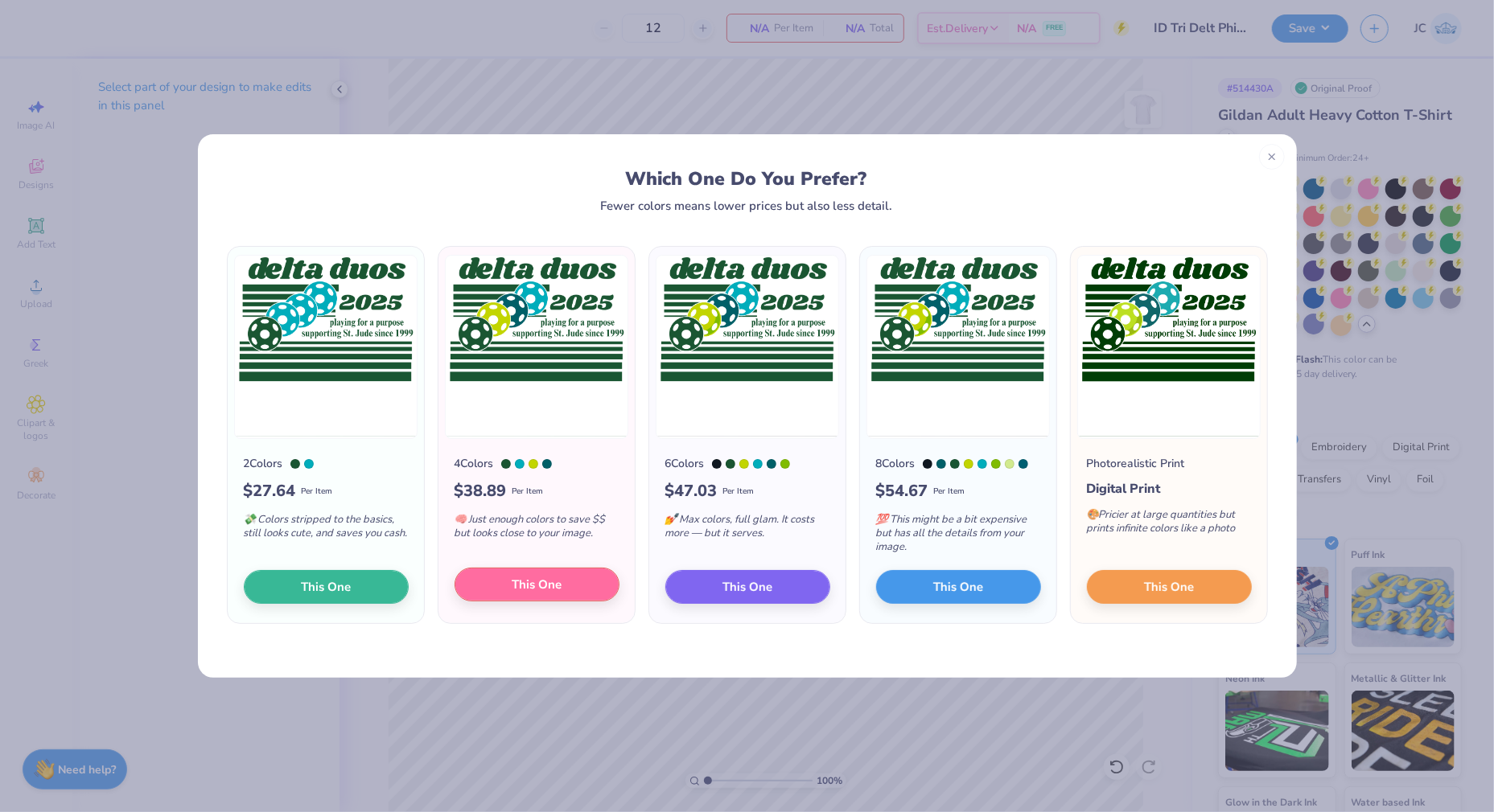
click at [560, 579] on span "This One" at bounding box center [536, 584] width 50 height 19
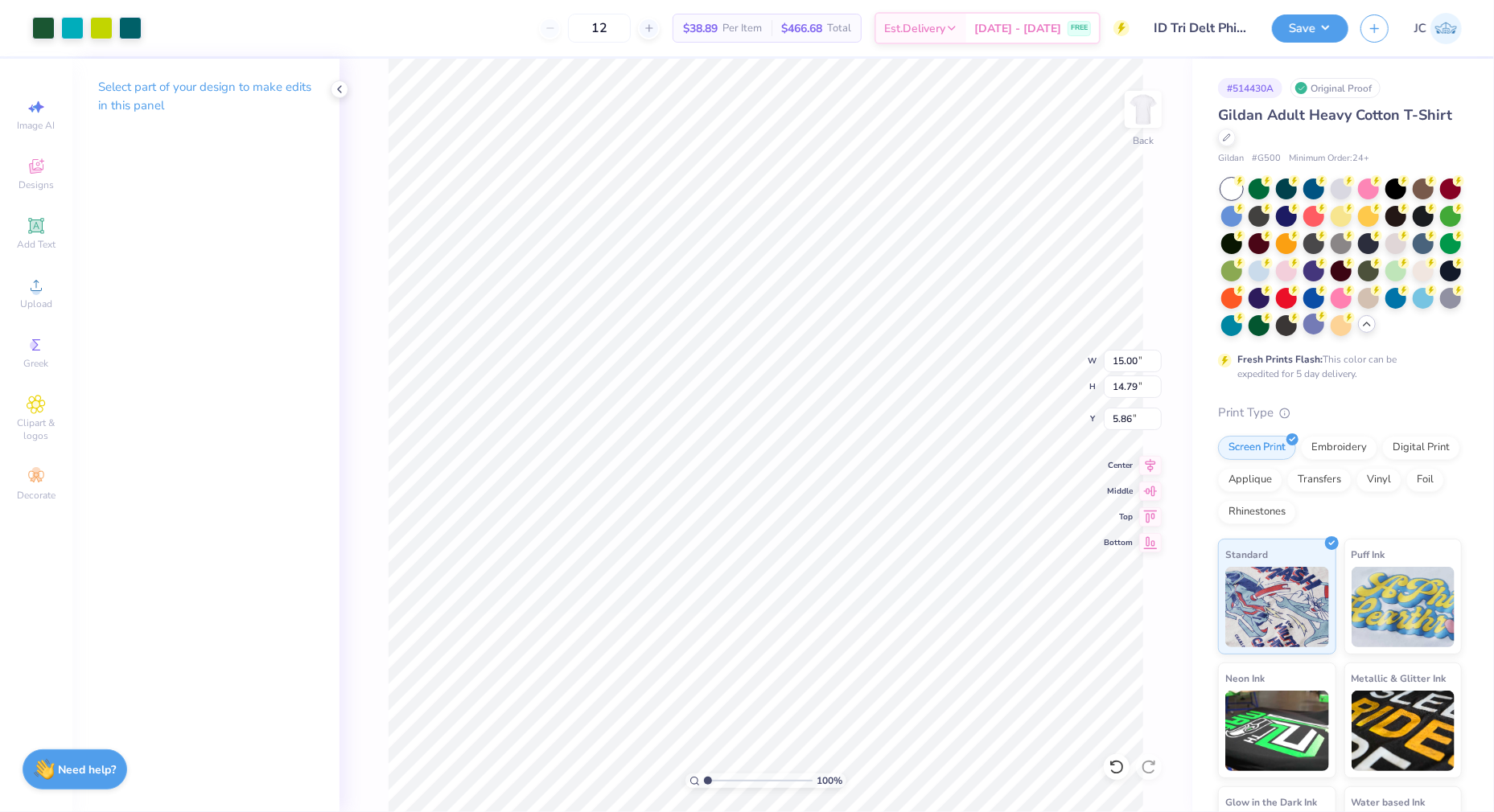
type input "9.57"
type input "9.43"
type input "3.00"
type input "11.69"
type input "11.53"
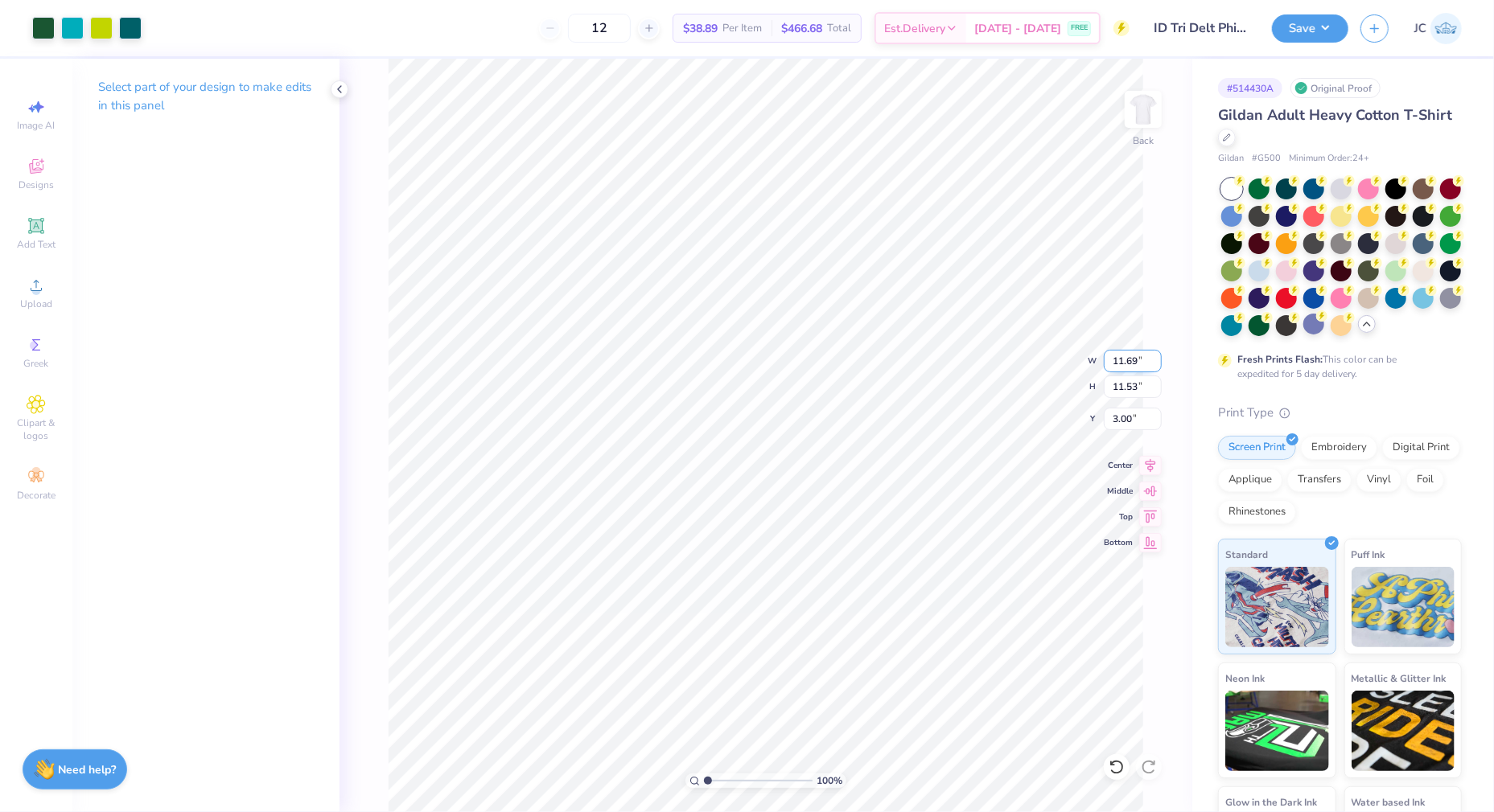
click at [1130, 361] on input "11.69" at bounding box center [1132, 361] width 58 height 23
type input "11.34"
type input "11.18"
click at [1130, 422] on input "3.17" at bounding box center [1132, 419] width 58 height 23
type input "3.00"
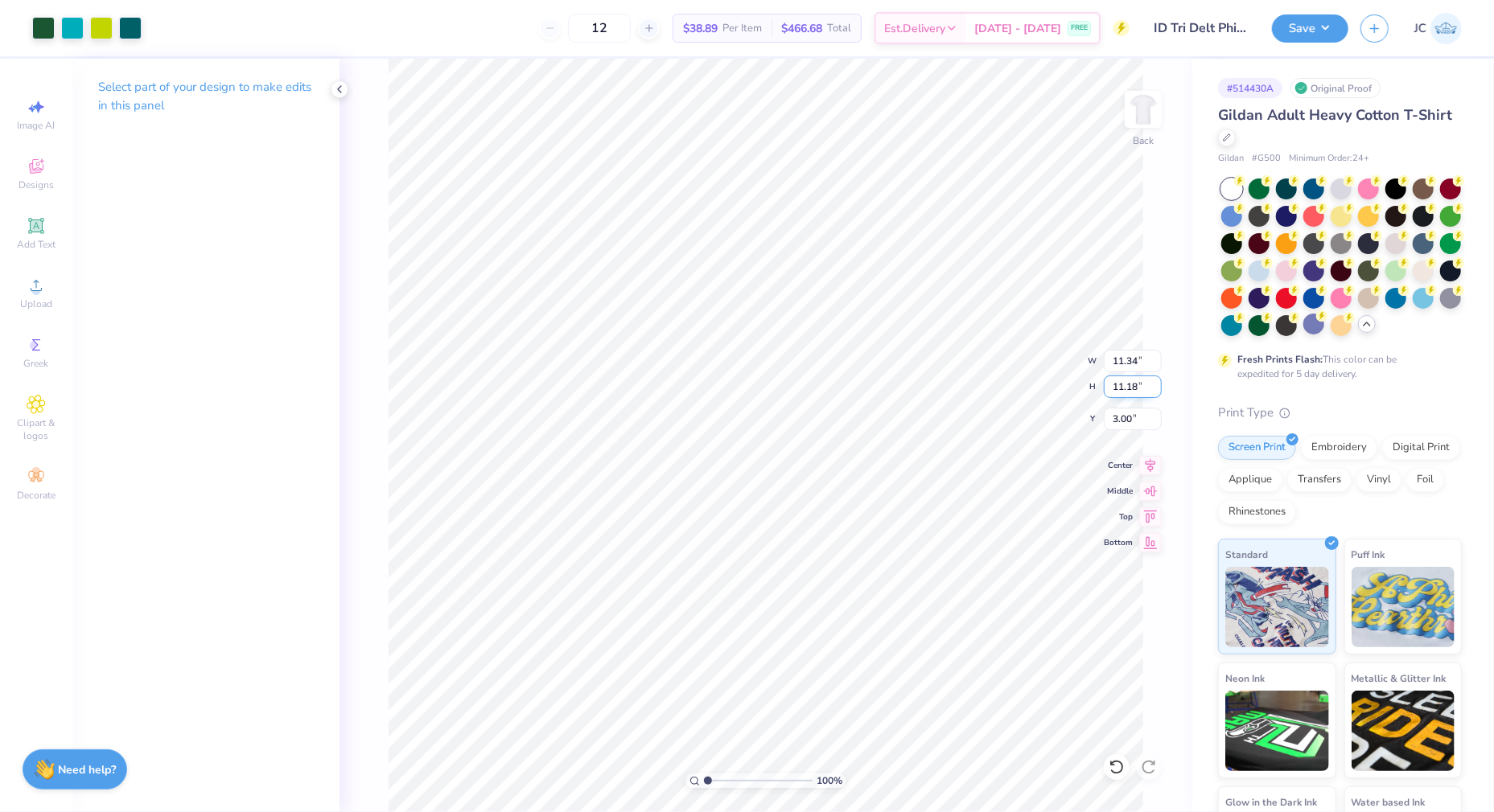
click at [1138, 384] on input "11.18" at bounding box center [1132, 387] width 58 height 23
type input "1"
type input "8.1"
type input "8.21"
type input "8.10"
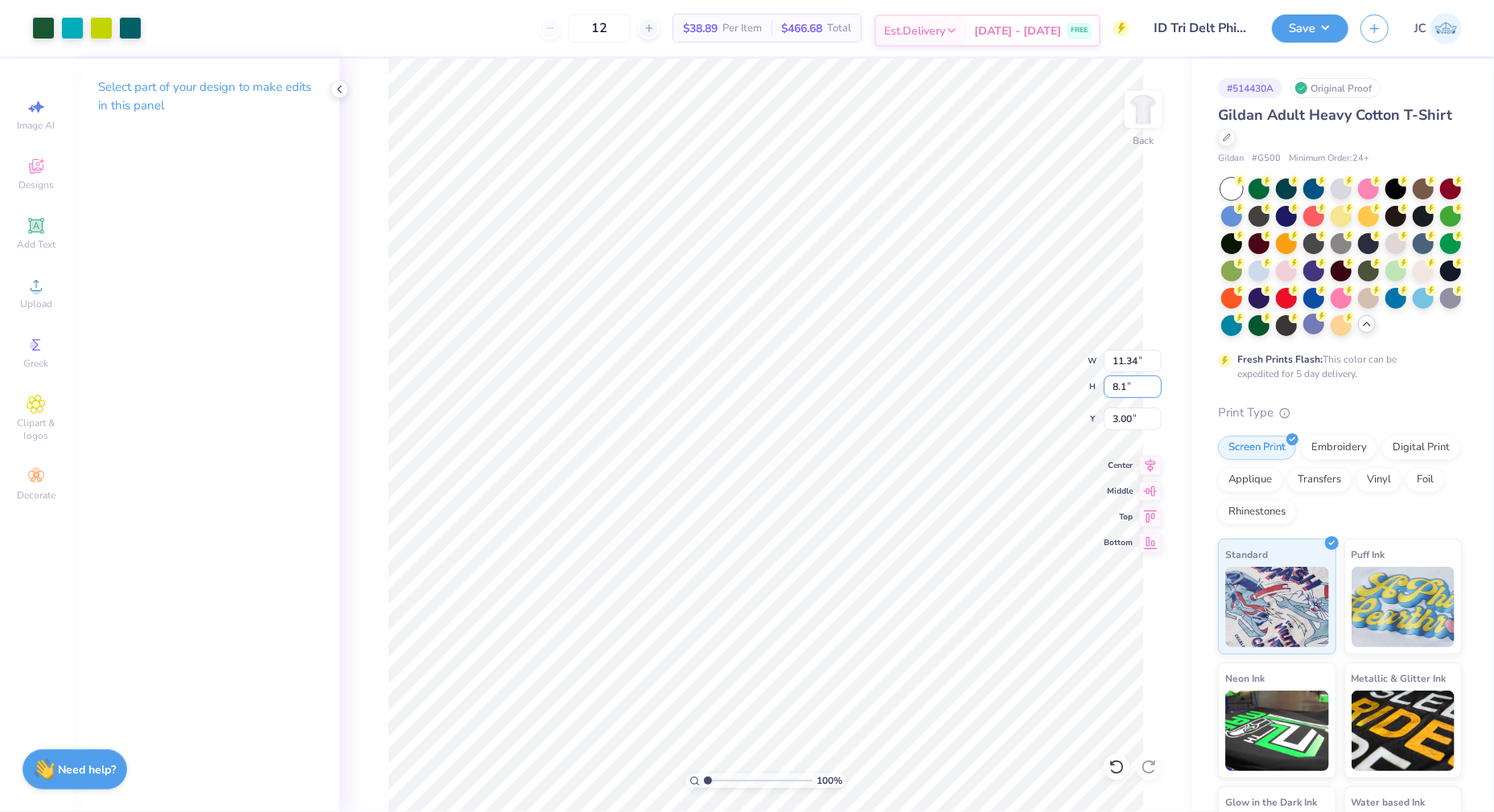
type input "4.54"
click at [1064, 362] on div "100 % Back W 8.21 8.21 " H 8.10 8.10 " Y 4.54 4.54 " Center Middle Top Bottom" at bounding box center [765, 435] width 852 height 753
click at [1131, 355] on input "8.21" at bounding box center [1132, 361] width 58 height 23
type input "8"
type input "11.34"
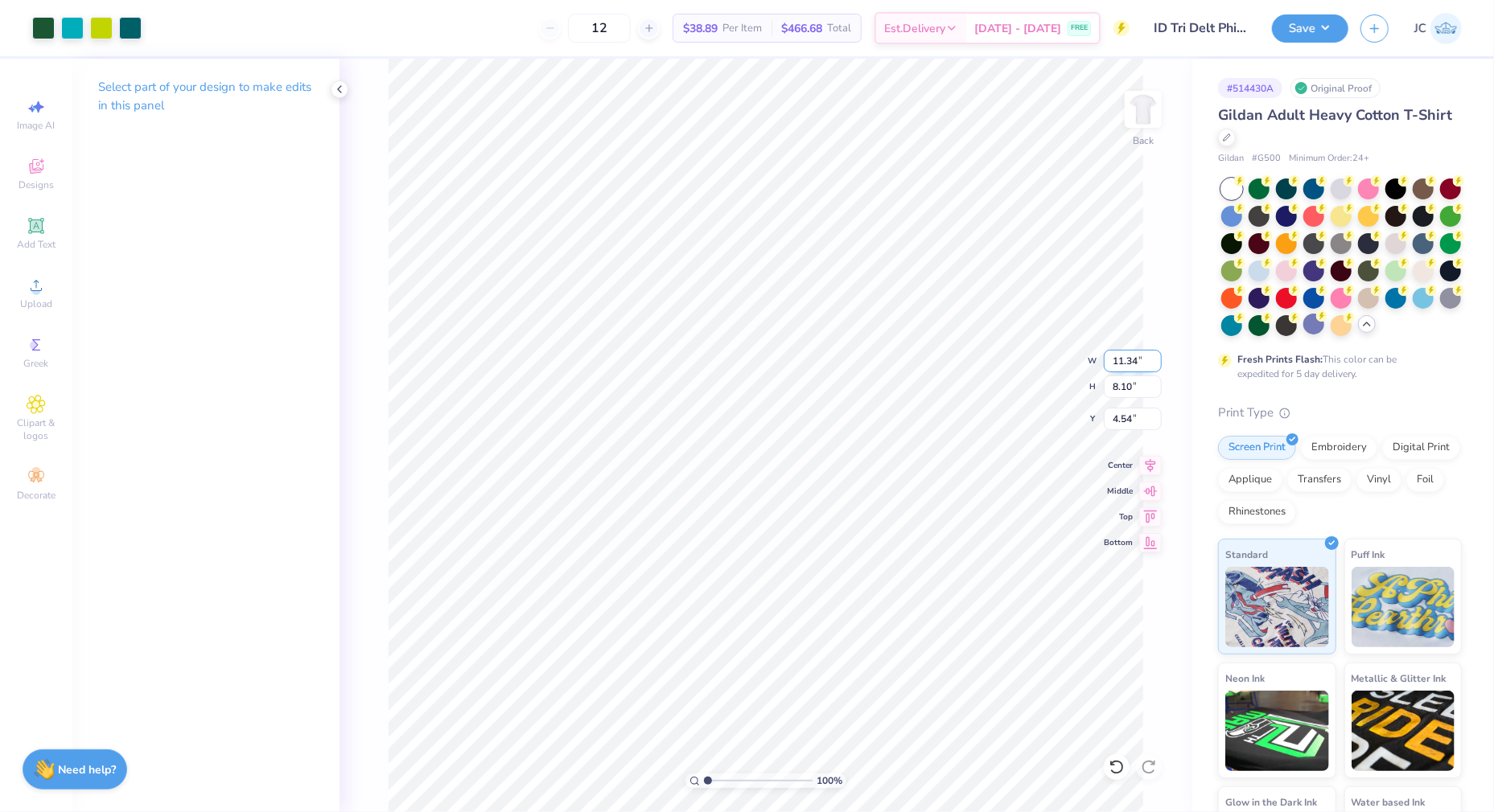
type input "11.18"
type input "3.00"
click at [1137, 390] on input "11.18" at bounding box center [1132, 387] width 58 height 23
type input "1"
type input "8.10"
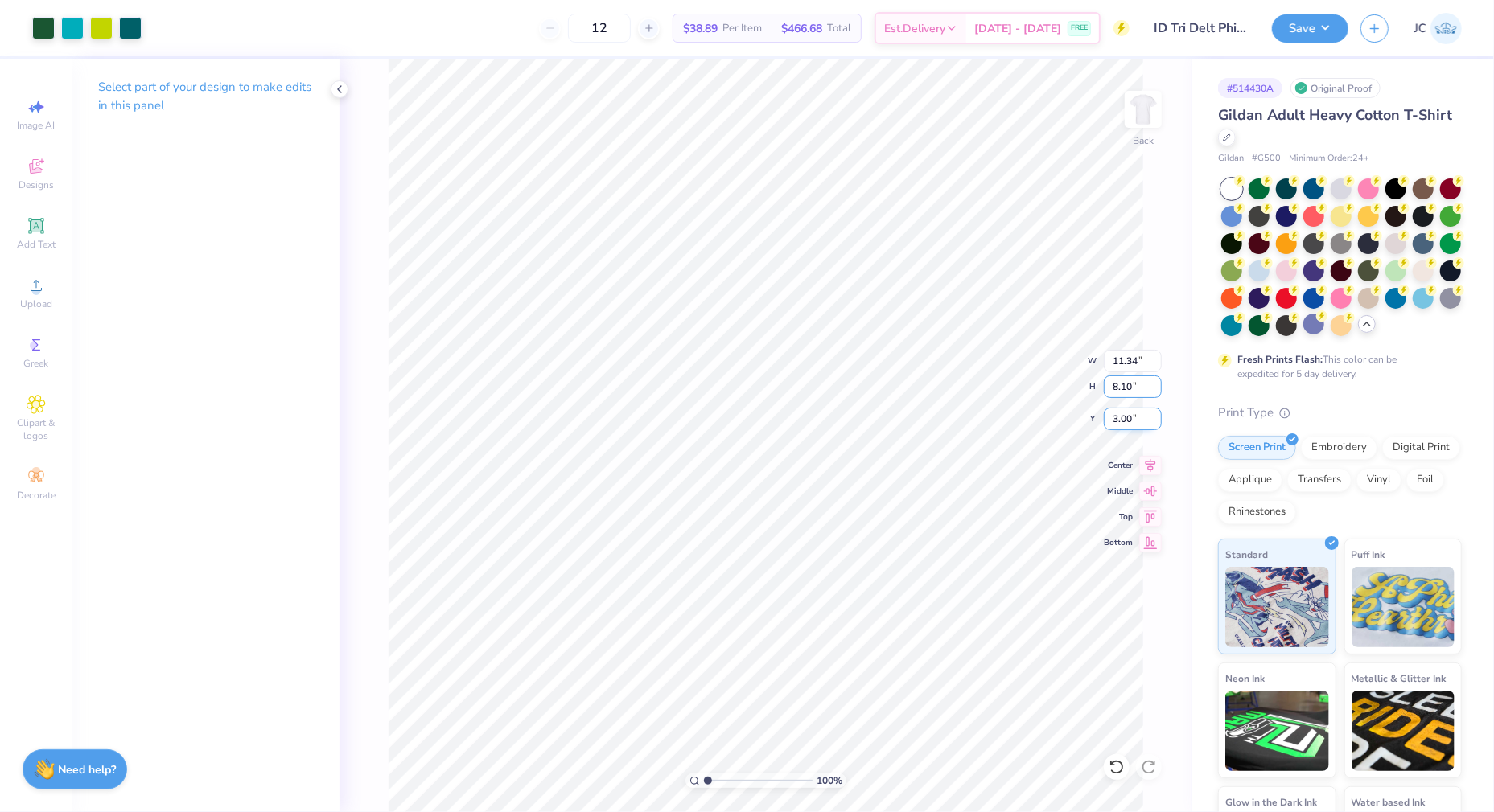
type input "8.21"
type input "4.54"
click at [1117, 760] on icon at bounding box center [1117, 767] width 16 height 16
click at [1321, 21] on button "Save" at bounding box center [1310, 26] width 76 height 28
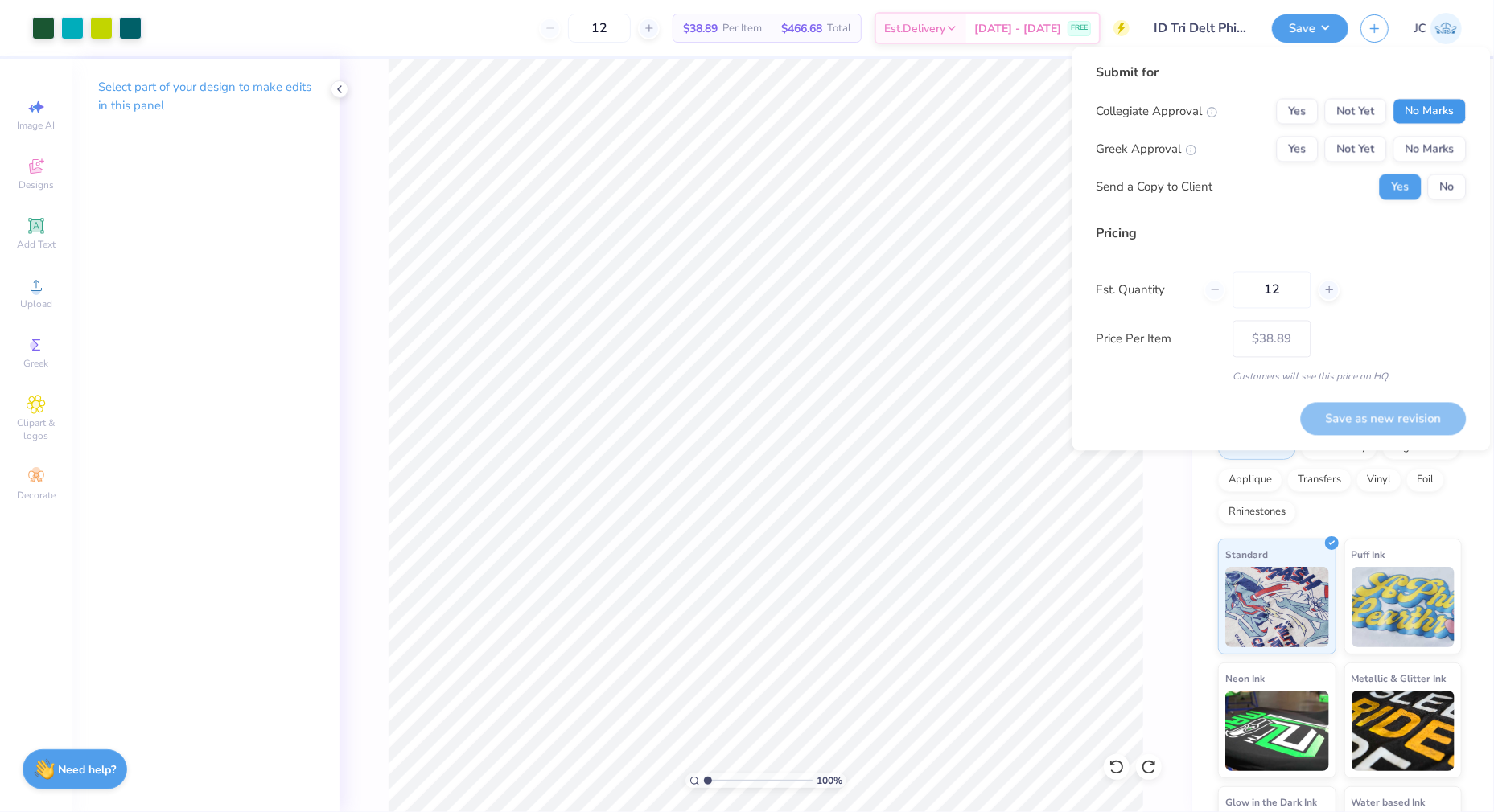
click at [1418, 107] on button "No Marks" at bounding box center [1430, 112] width 73 height 26
click at [1358, 140] on button "Not Yet" at bounding box center [1356, 150] width 62 height 26
click at [1356, 415] on button "Save as new revision" at bounding box center [1383, 419] width 166 height 33
type input "$38.89"
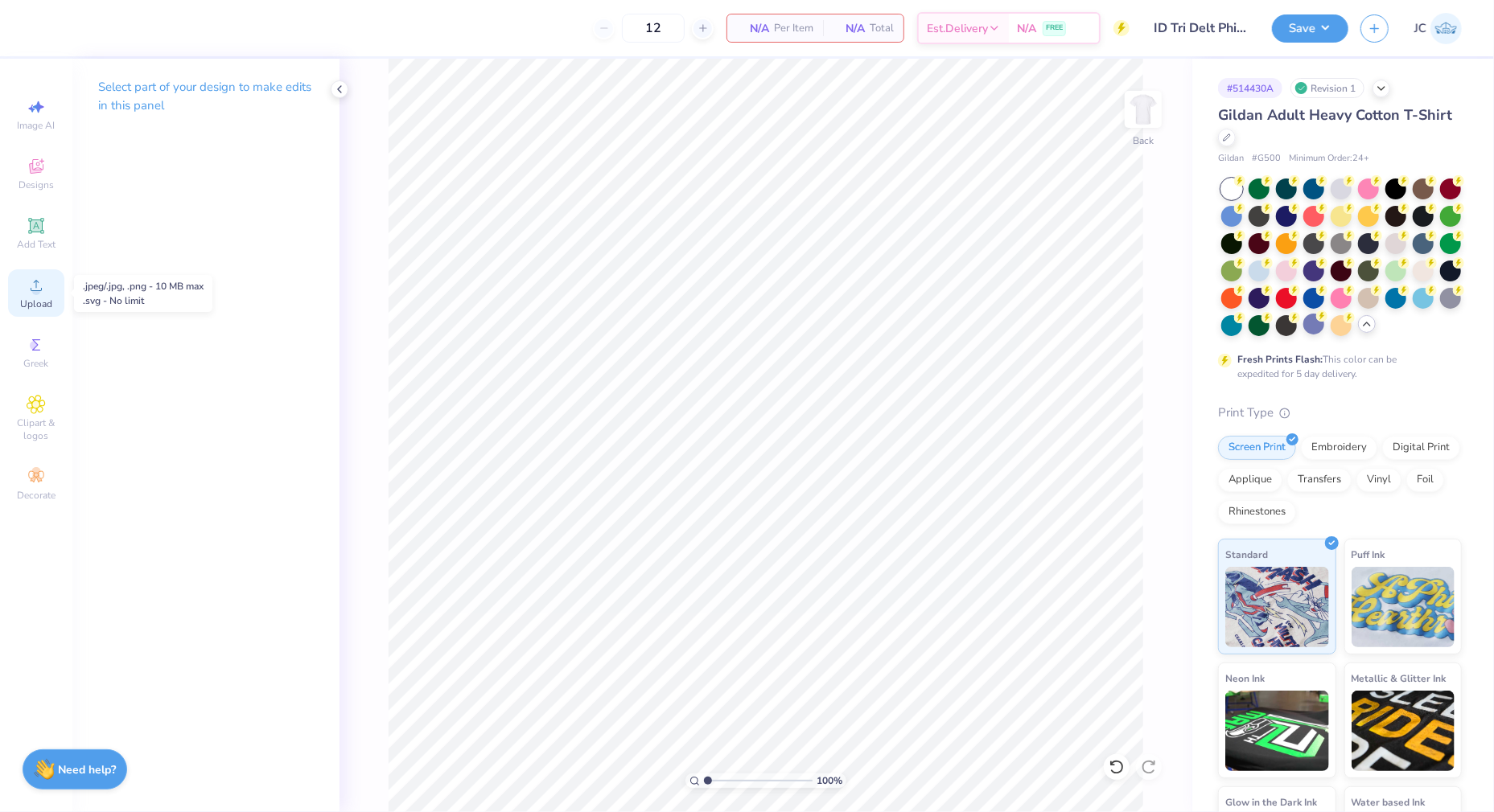
click at [31, 286] on icon at bounding box center [37, 285] width 20 height 20
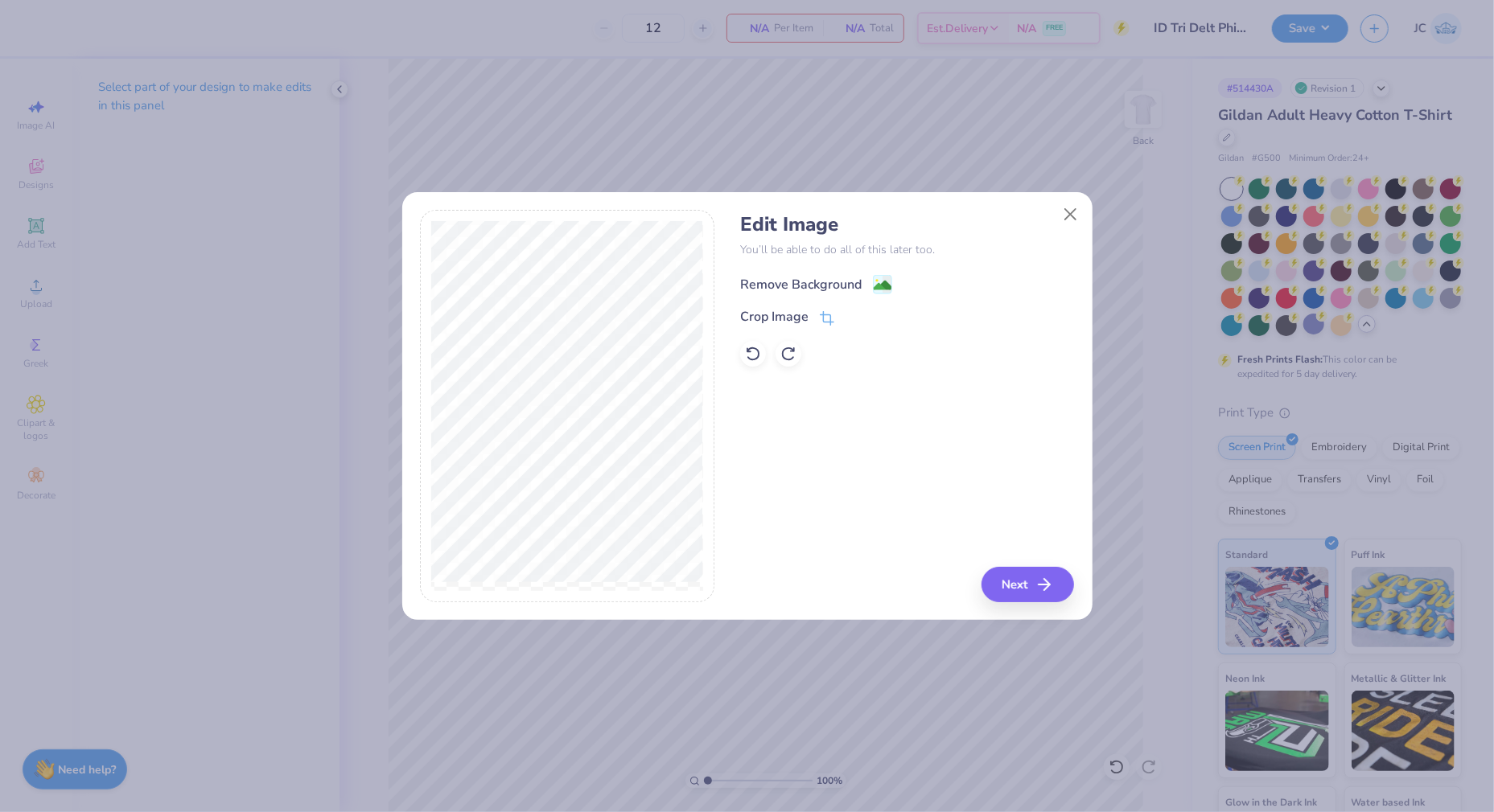
click at [878, 289] on image at bounding box center [882, 285] width 18 height 18
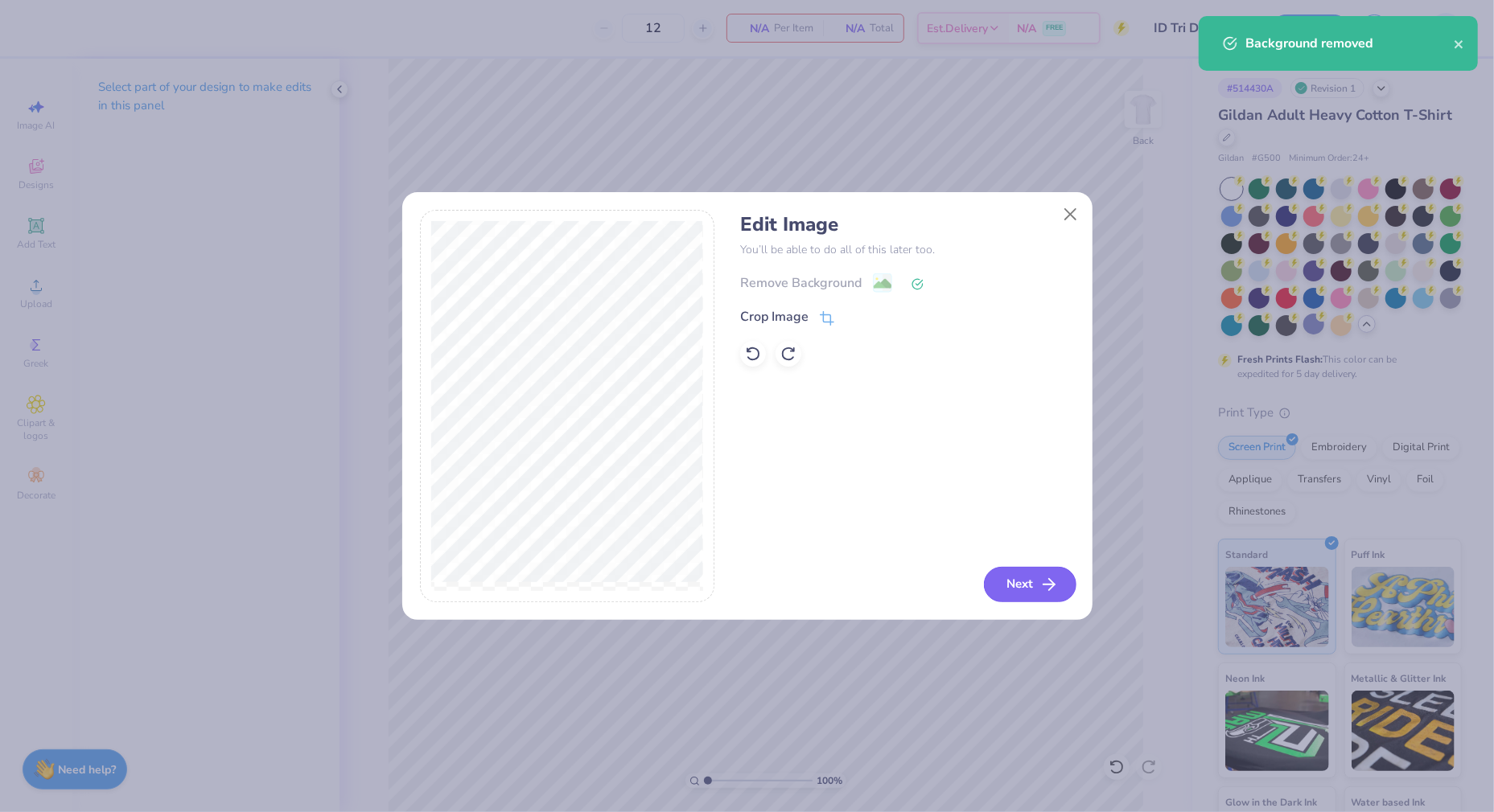
click at [1034, 588] on button "Next" at bounding box center [1030, 584] width 93 height 36
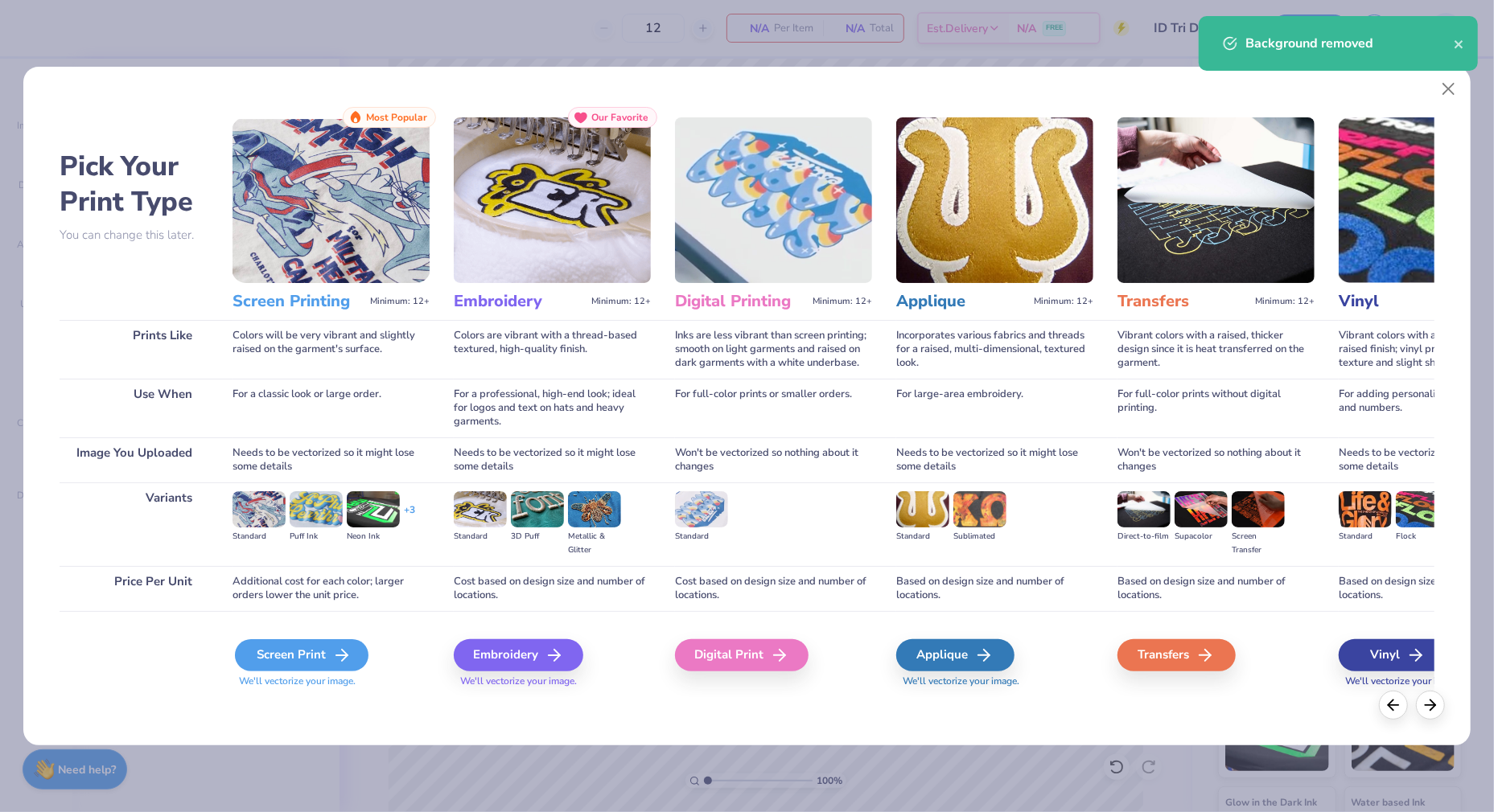
click at [285, 639] on div "Screen Print" at bounding box center [302, 655] width 133 height 33
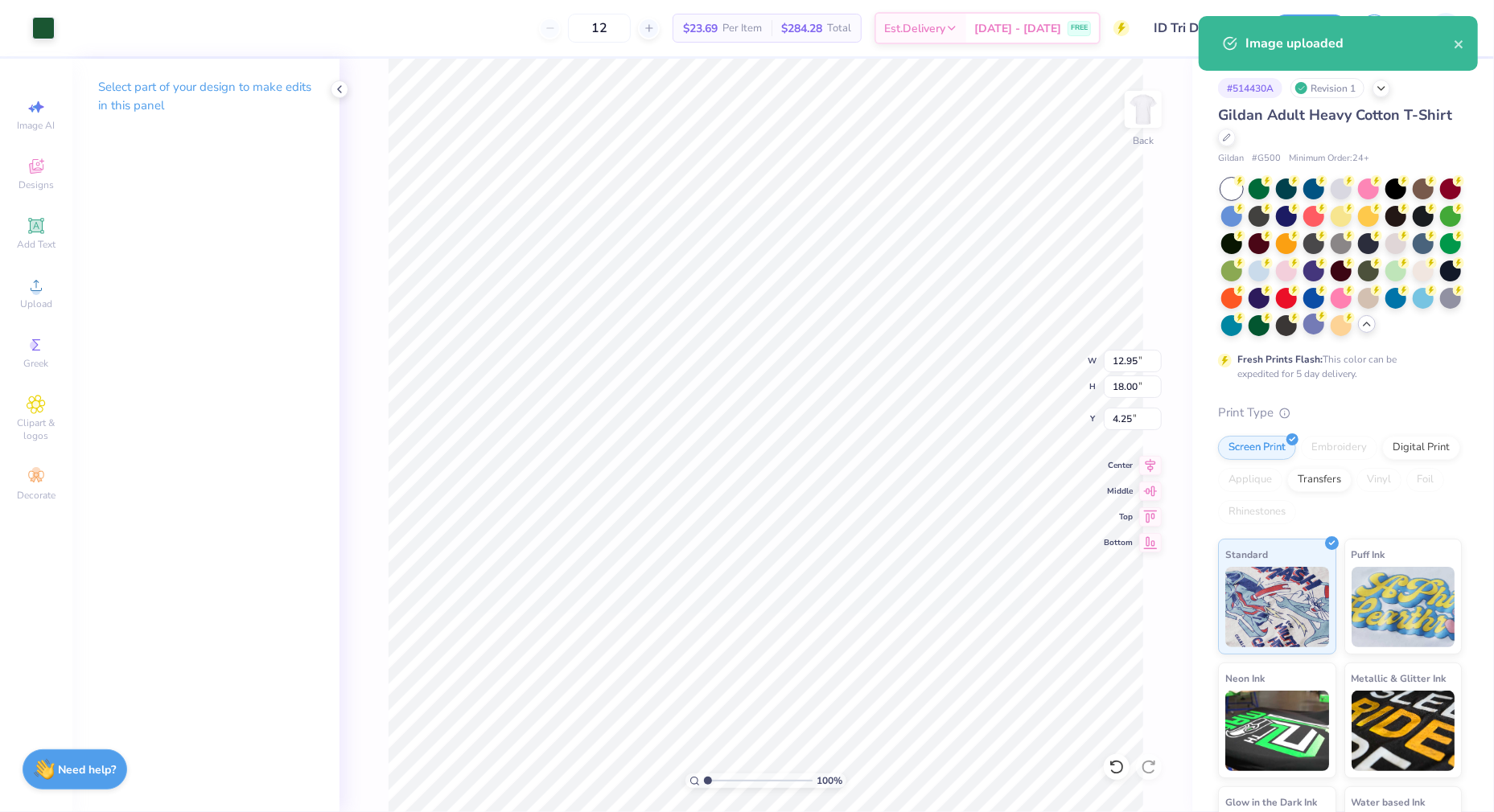
type input "8.92"
type input "12.40"
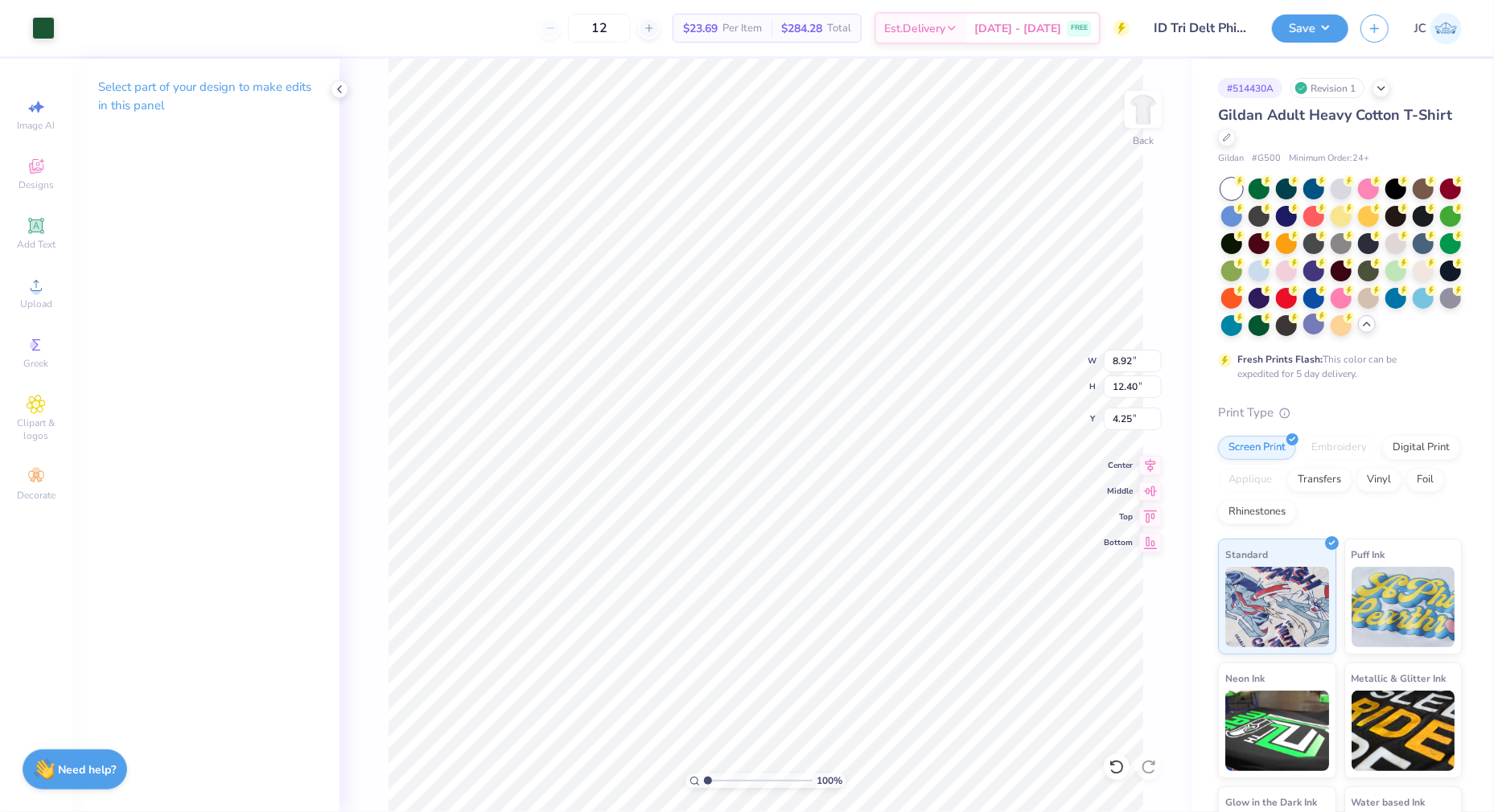
type input "3.00"
type input "9.87"
type input "13.72"
click at [1331, 23] on button "Save" at bounding box center [1310, 26] width 76 height 28
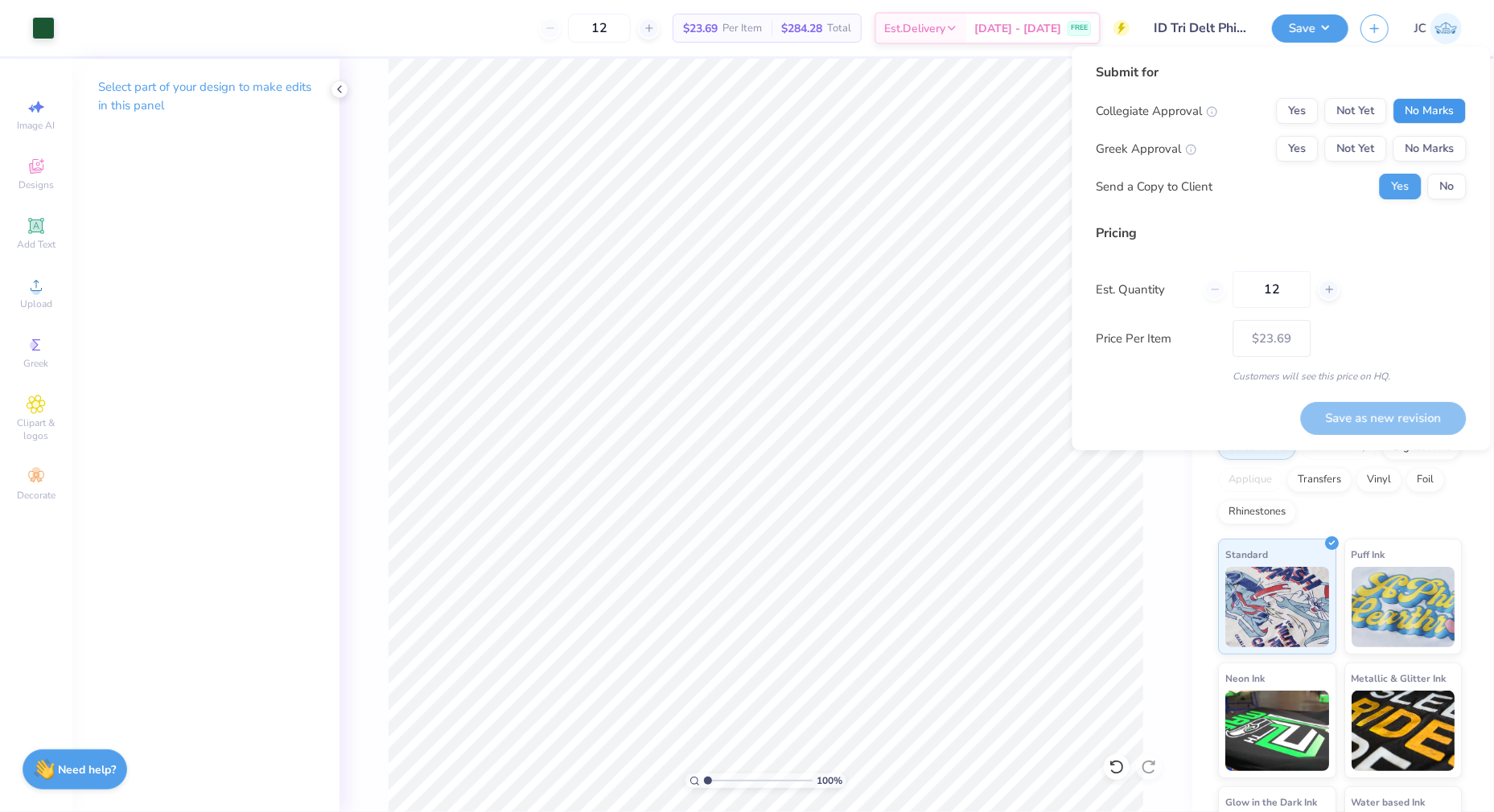
click at [1431, 100] on button "No Marks" at bounding box center [1430, 111] width 73 height 26
click at [1352, 143] on button "Not Yet" at bounding box center [1356, 149] width 62 height 26
click at [1358, 431] on button "Save as new revision" at bounding box center [1383, 419] width 166 height 33
type input "$23.69"
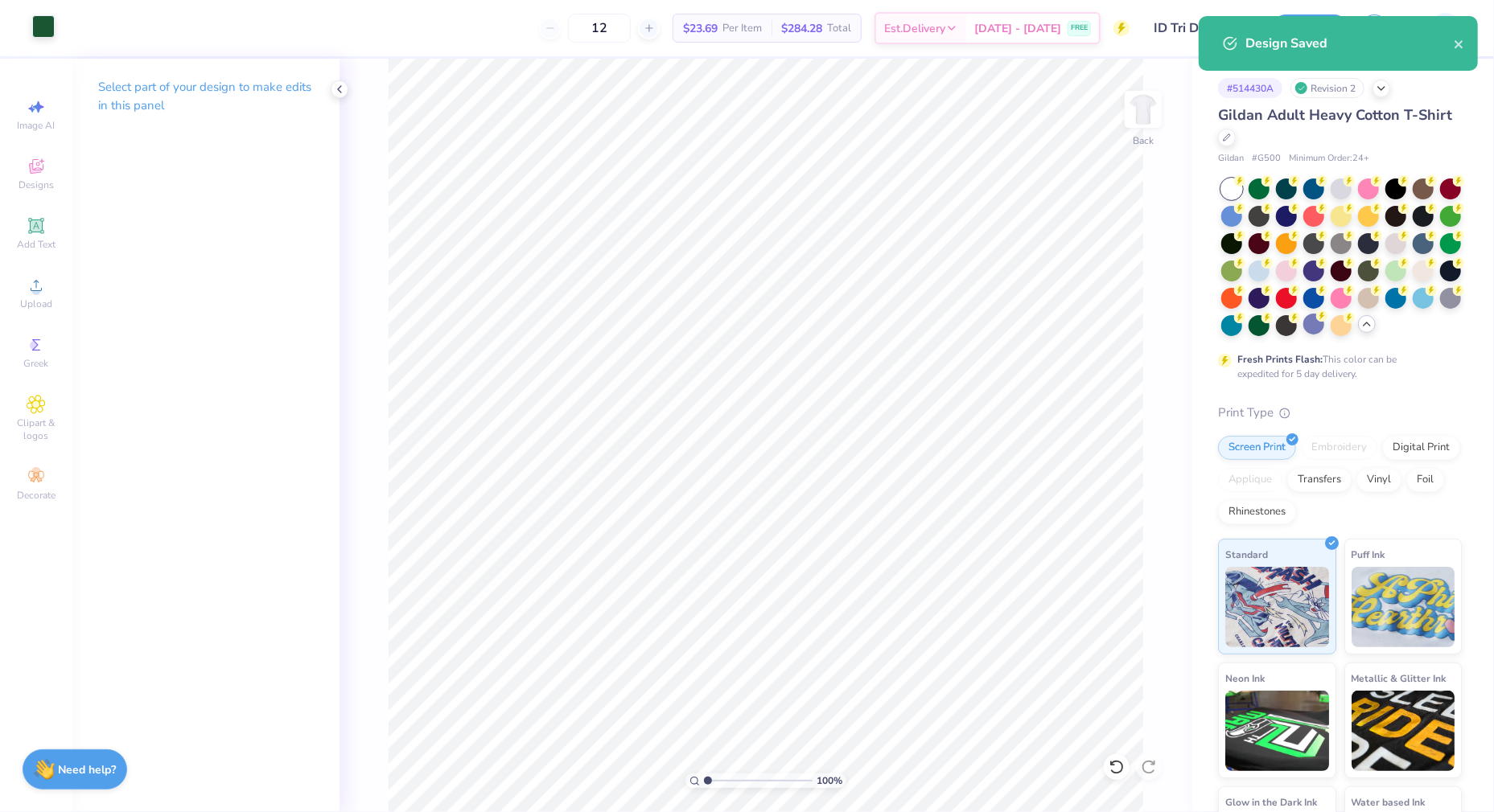
click at [49, 27] on div at bounding box center [44, 27] width 23 height 23
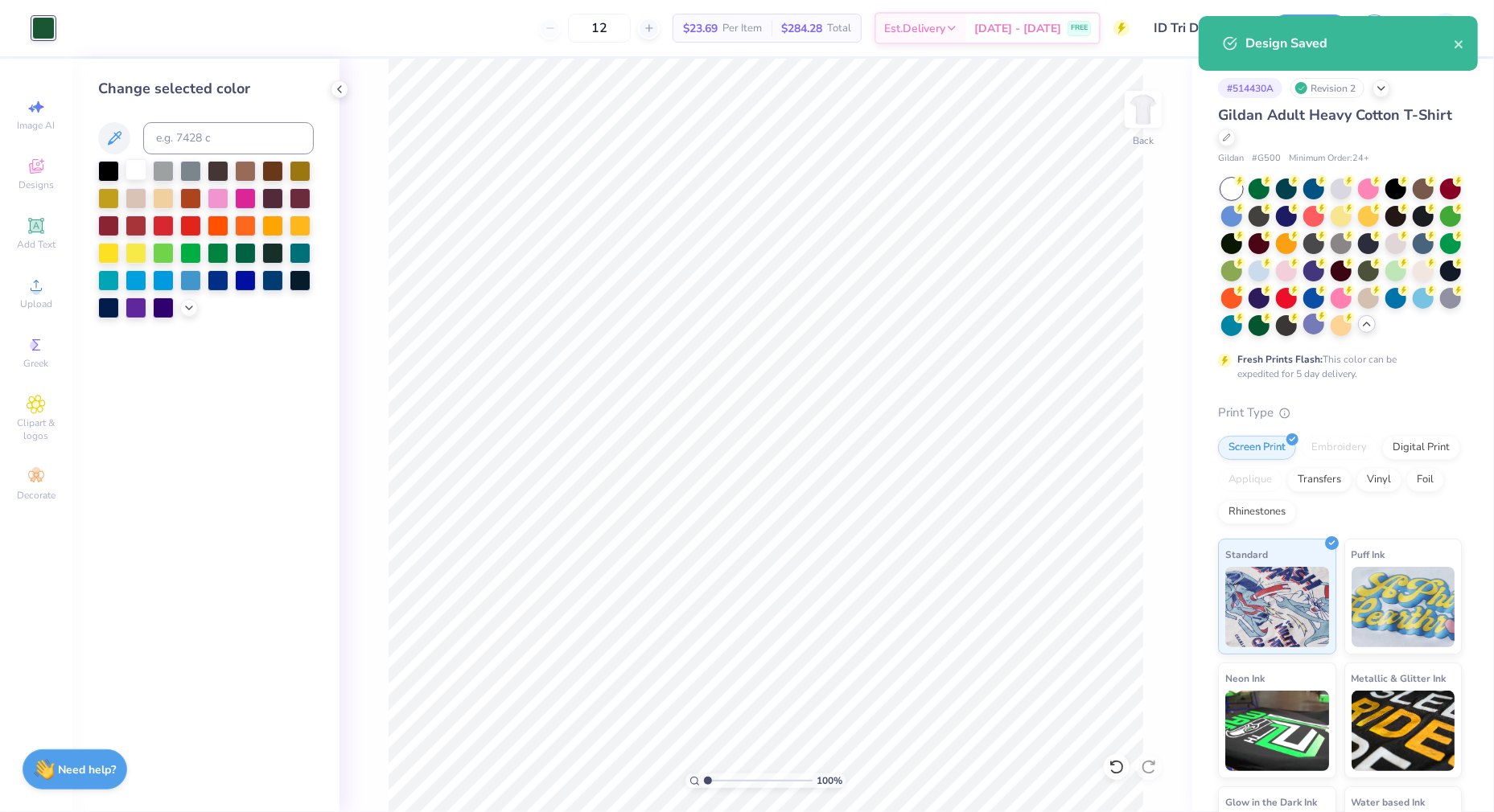
click at [136, 168] on div at bounding box center [136, 170] width 21 height 21
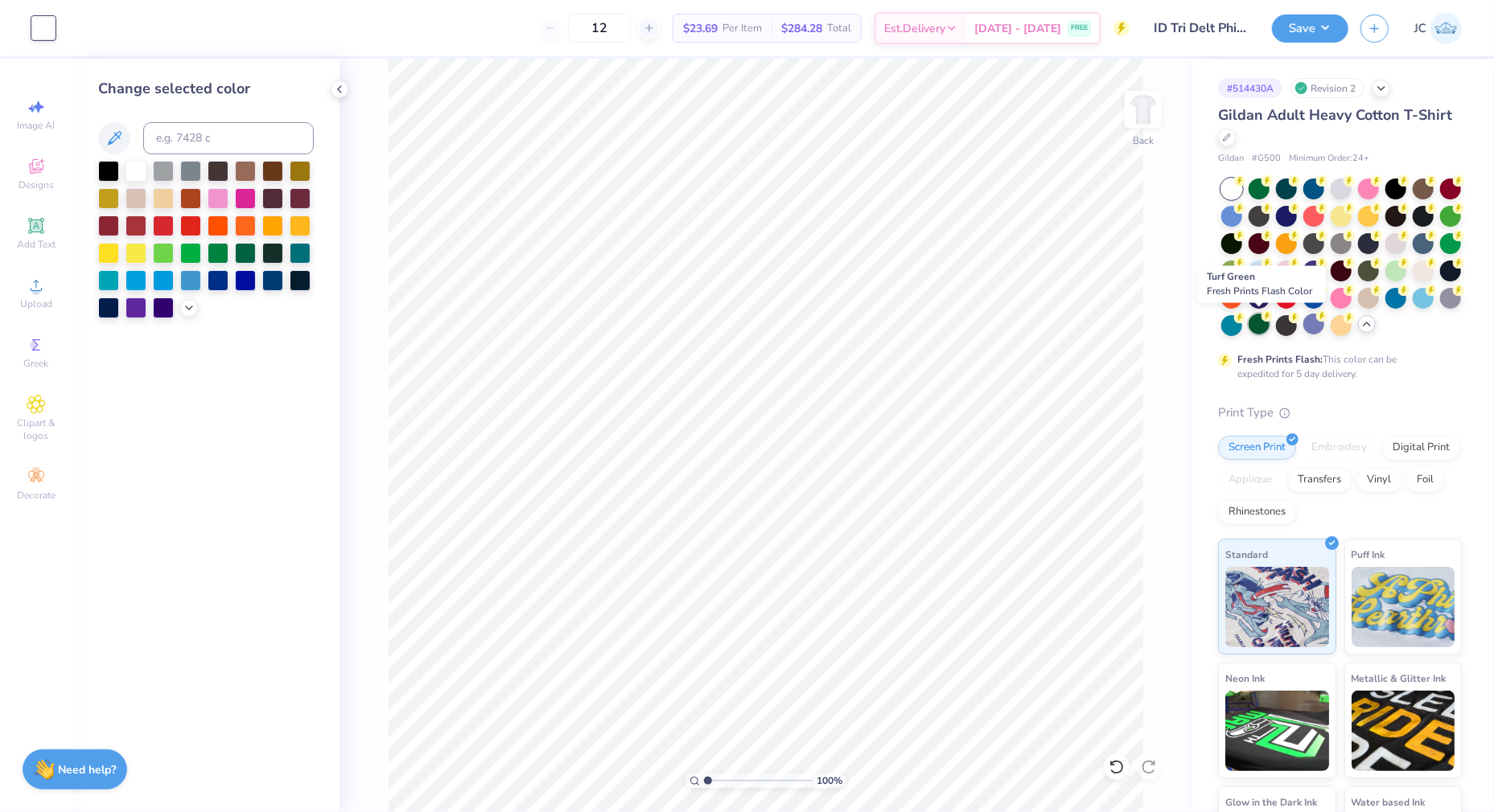
click at [1262, 322] on icon at bounding box center [1267, 316] width 11 height 11
click at [1287, 40] on button "Save" at bounding box center [1310, 26] width 76 height 28
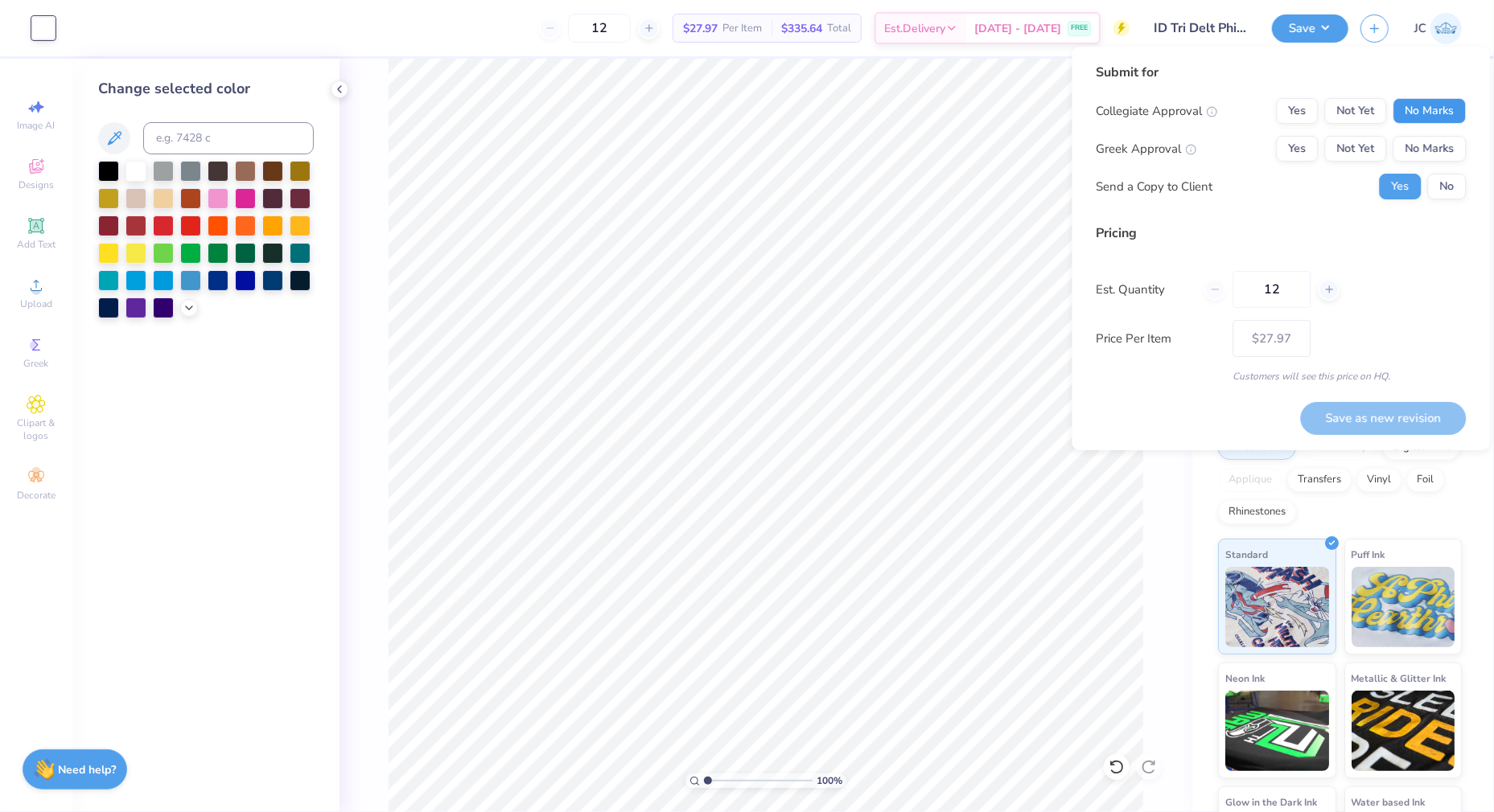
click at [1427, 108] on button "No Marks" at bounding box center [1430, 111] width 73 height 26
click at [1365, 136] on button "Not Yet" at bounding box center [1356, 149] width 62 height 26
click at [1347, 412] on button "Save as new revision" at bounding box center [1383, 419] width 166 height 33
type input "$27.97"
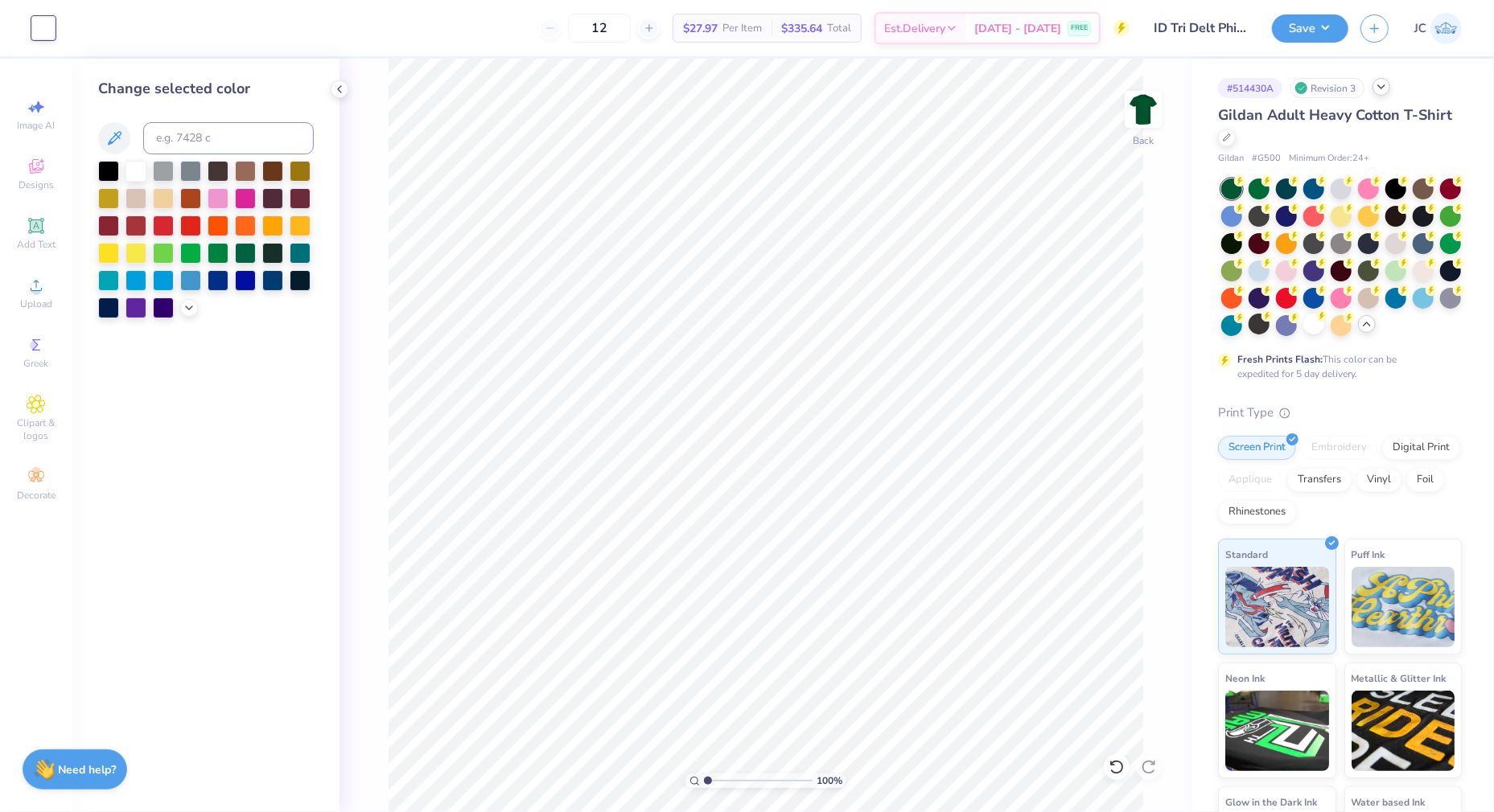
click at [1384, 89] on icon at bounding box center [1381, 87] width 13 height 13
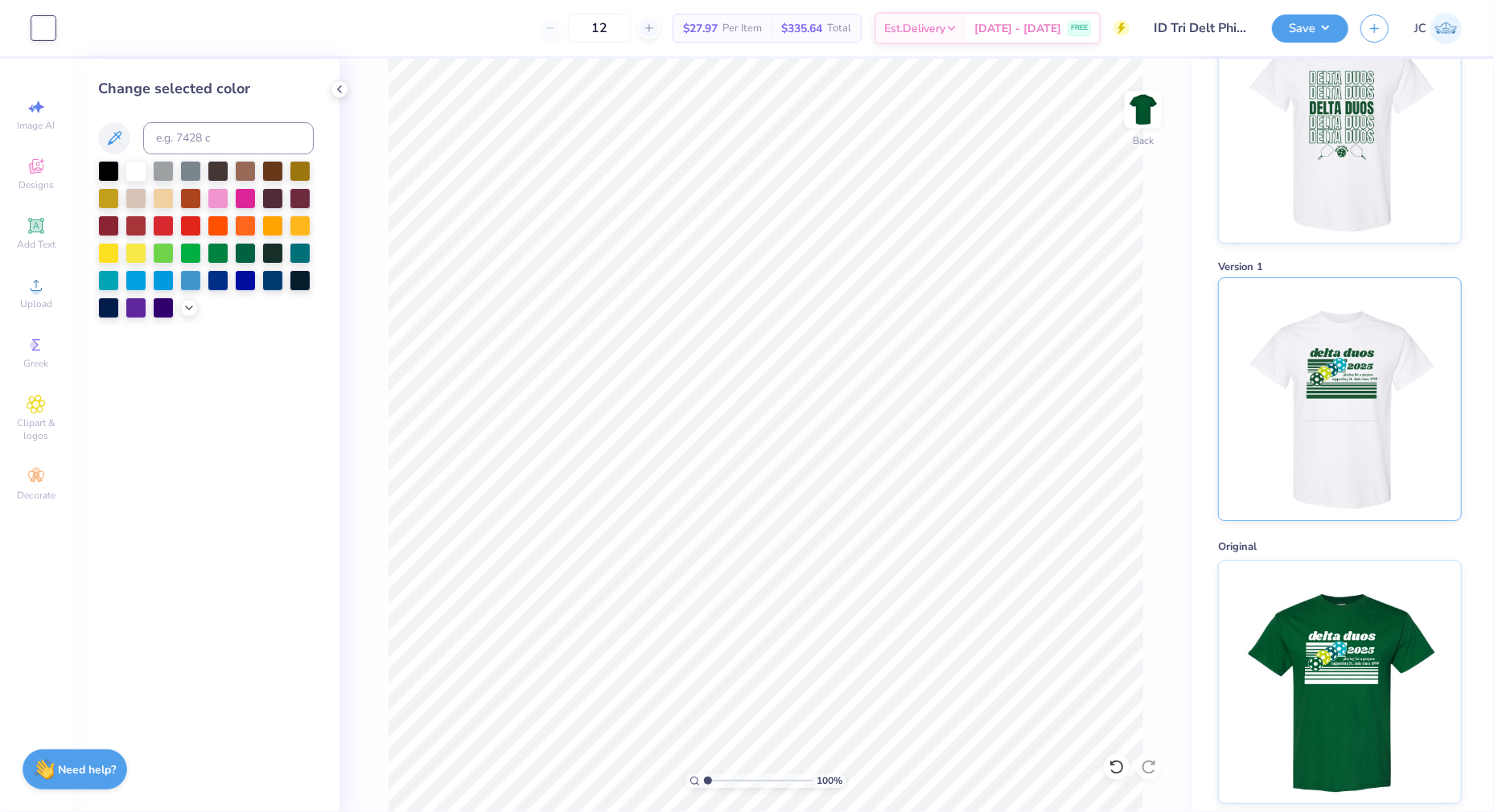
scroll to position [136, 0]
click at [1314, 334] on img at bounding box center [1339, 400] width 199 height 242
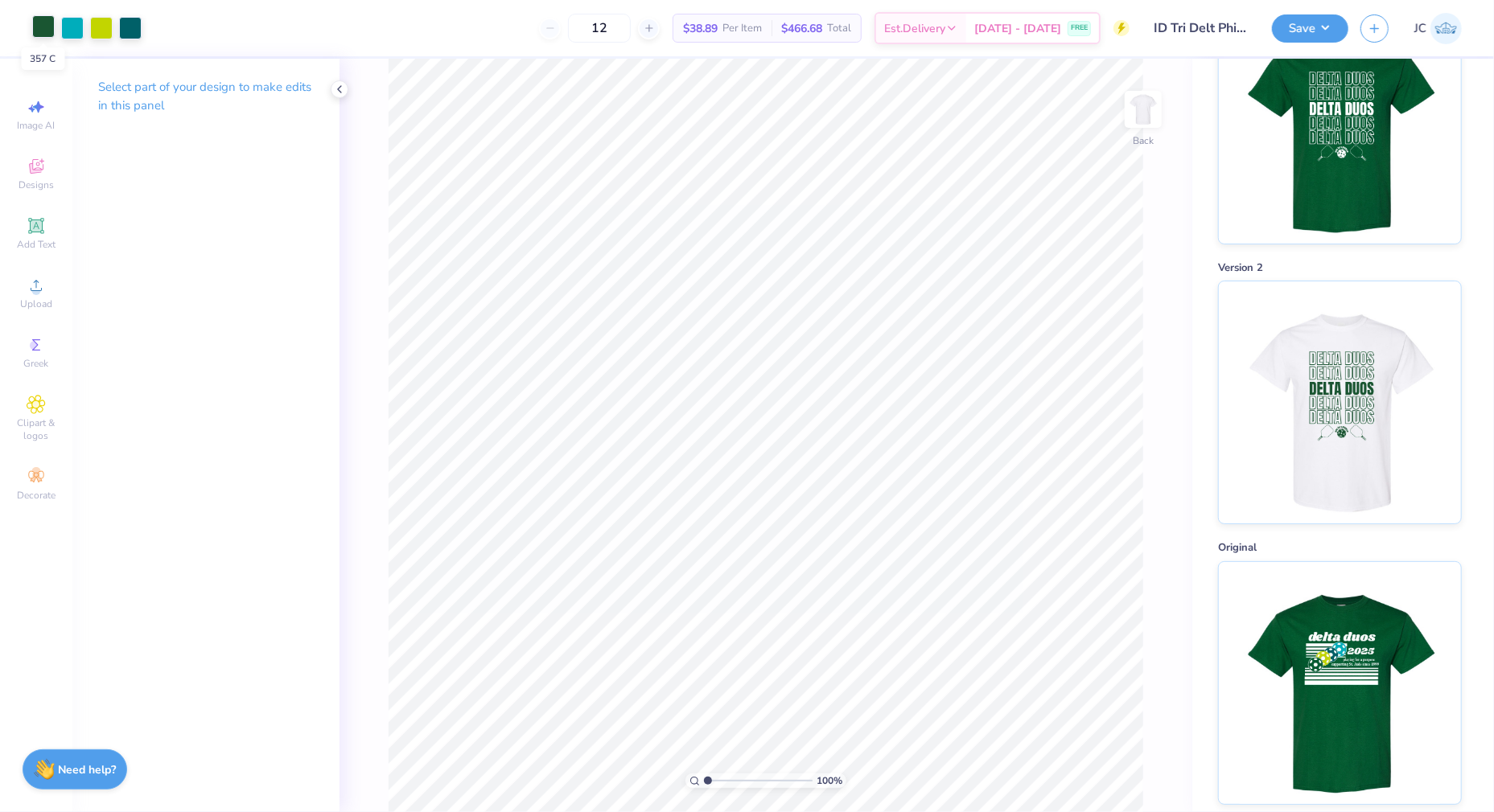
click at [36, 30] on div at bounding box center [44, 27] width 23 height 23
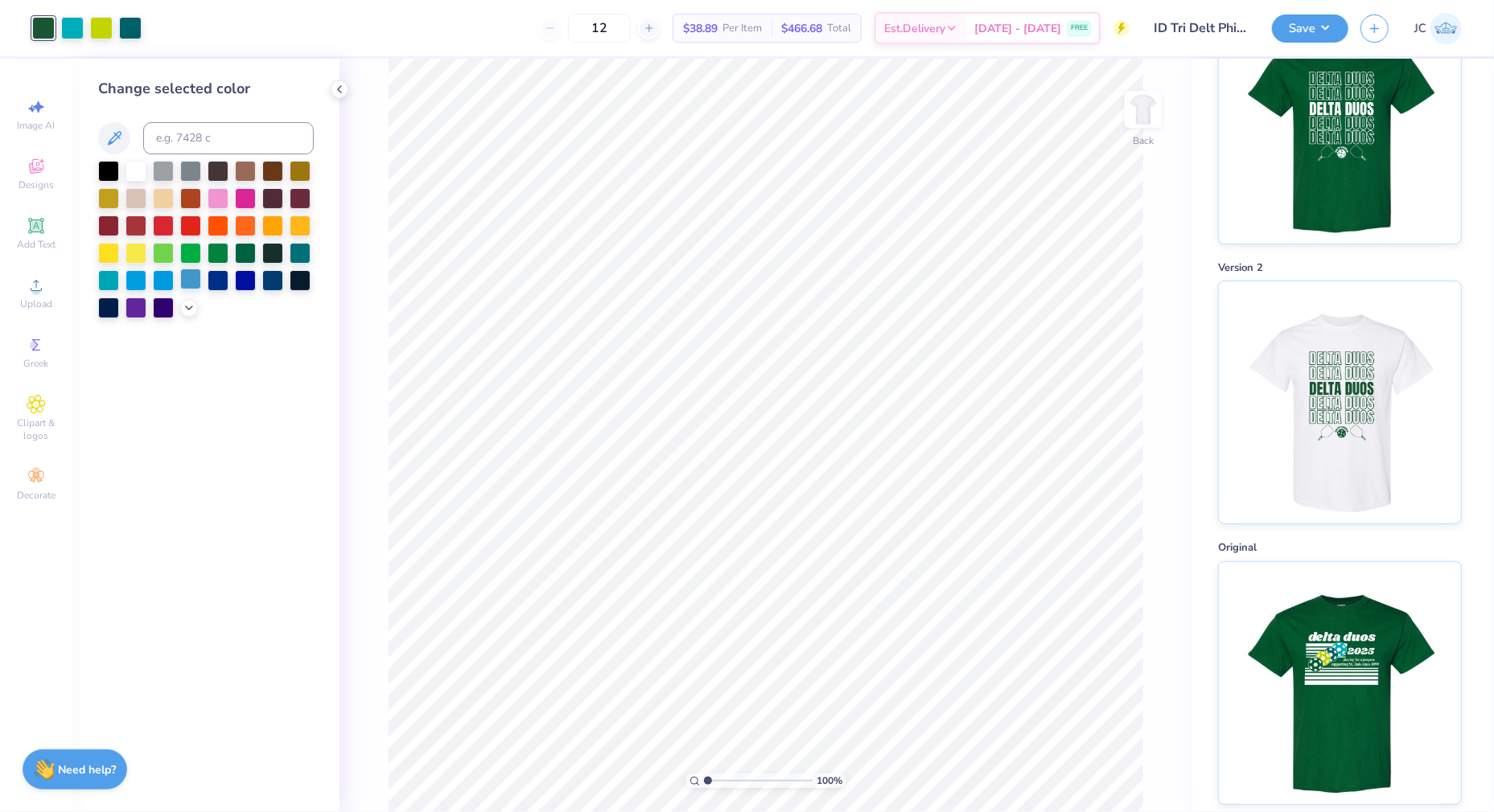
click at [189, 280] on div at bounding box center [191, 279] width 21 height 21
click at [188, 315] on div at bounding box center [189, 306] width 18 height 18
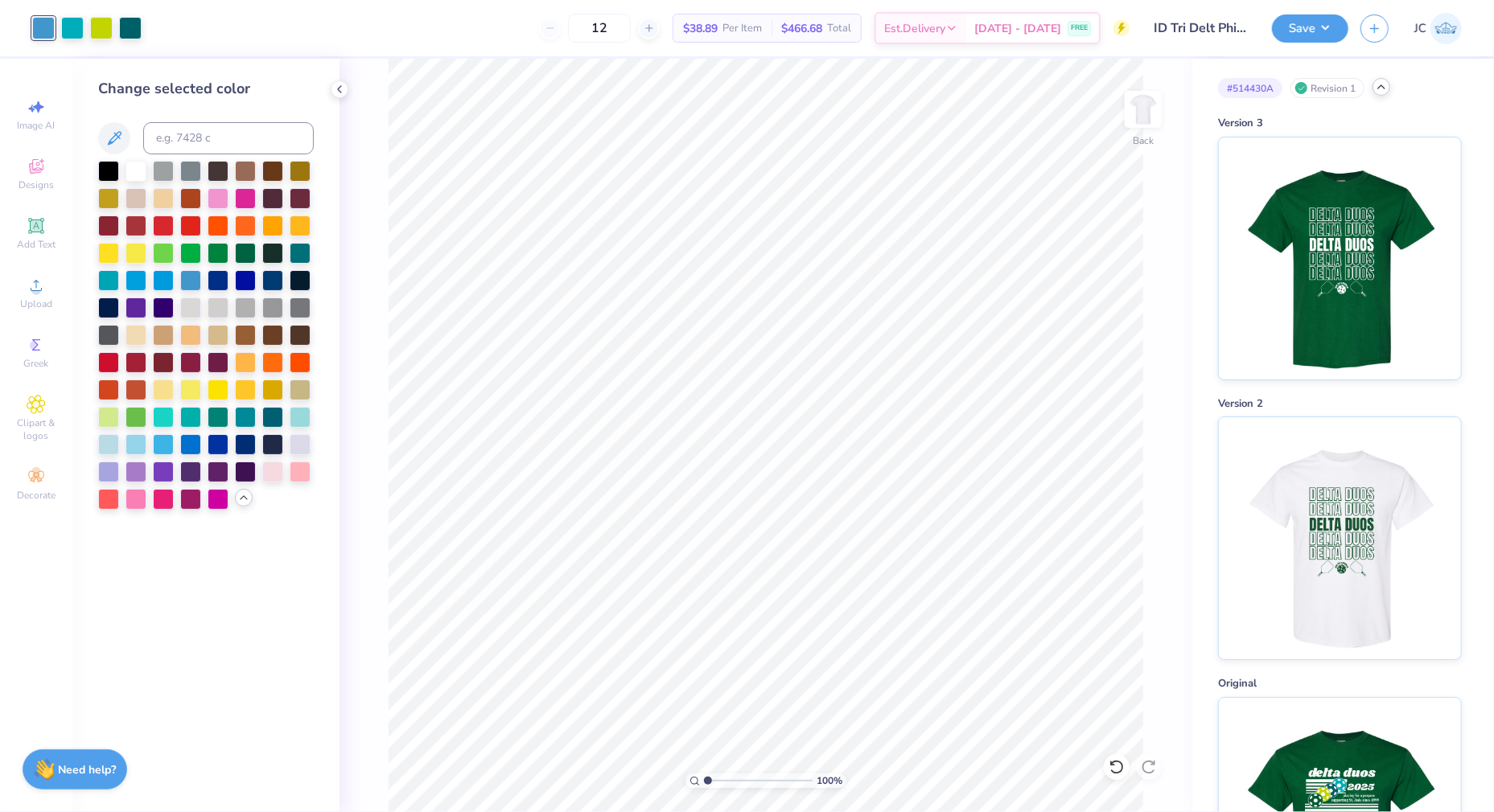
click at [1383, 91] on icon at bounding box center [1381, 87] width 13 height 13
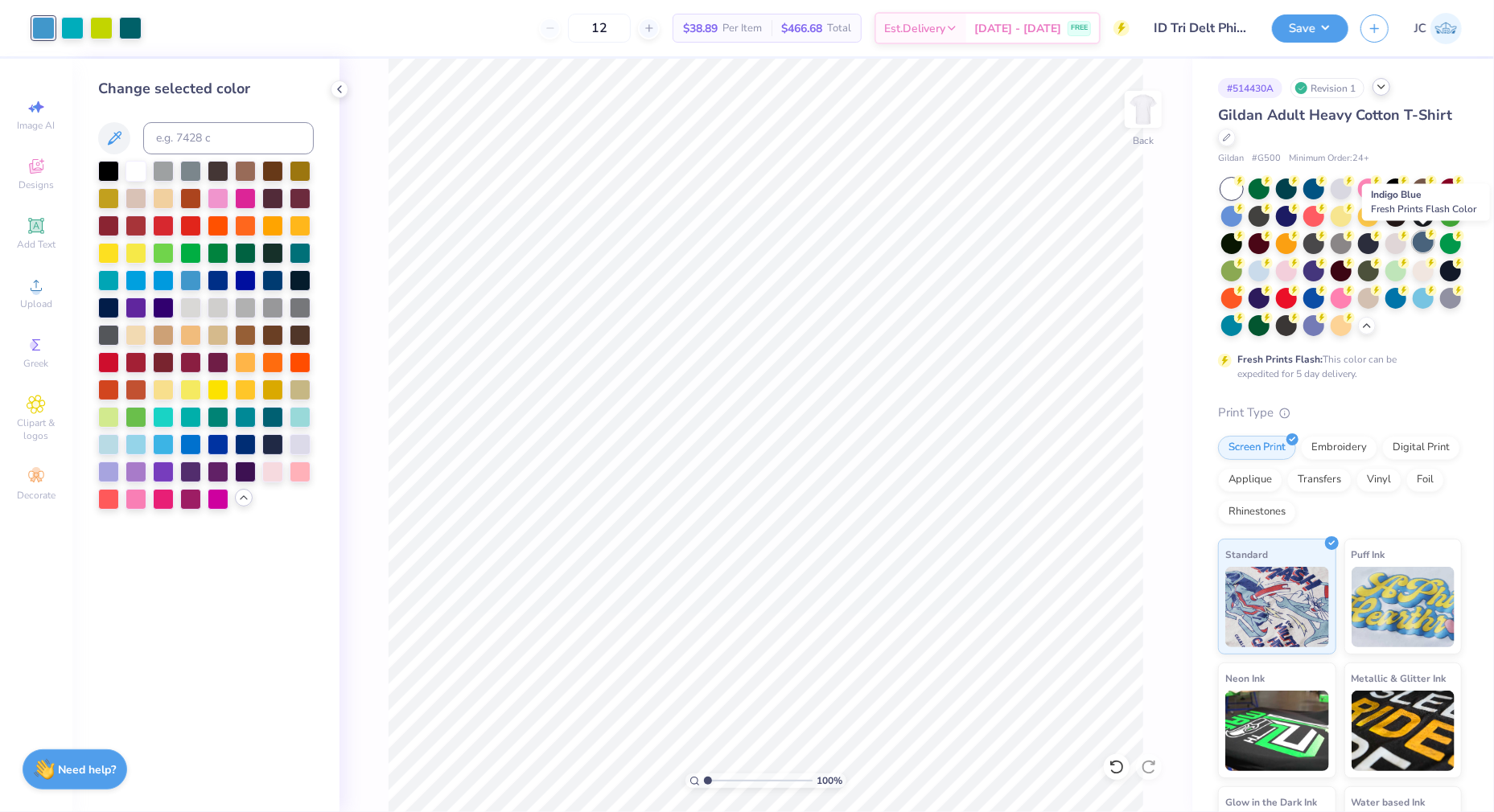
click at [1420, 242] on div at bounding box center [1423, 242] width 21 height 21
